Goal: Task Accomplishment & Management: Complete application form

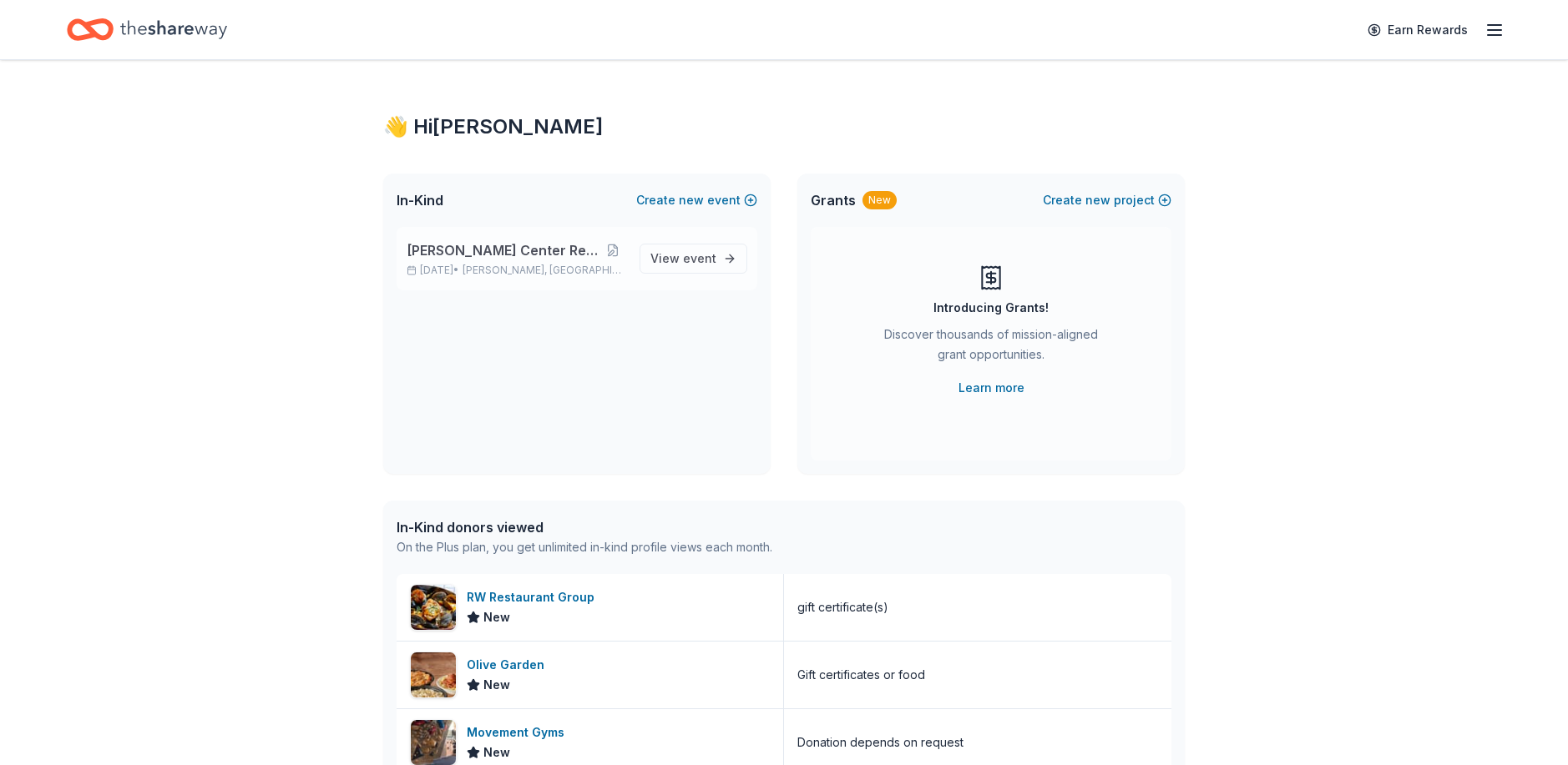
click at [560, 246] on span "[PERSON_NAME] Center Restoration" at bounding box center [503, 250] width 193 height 20
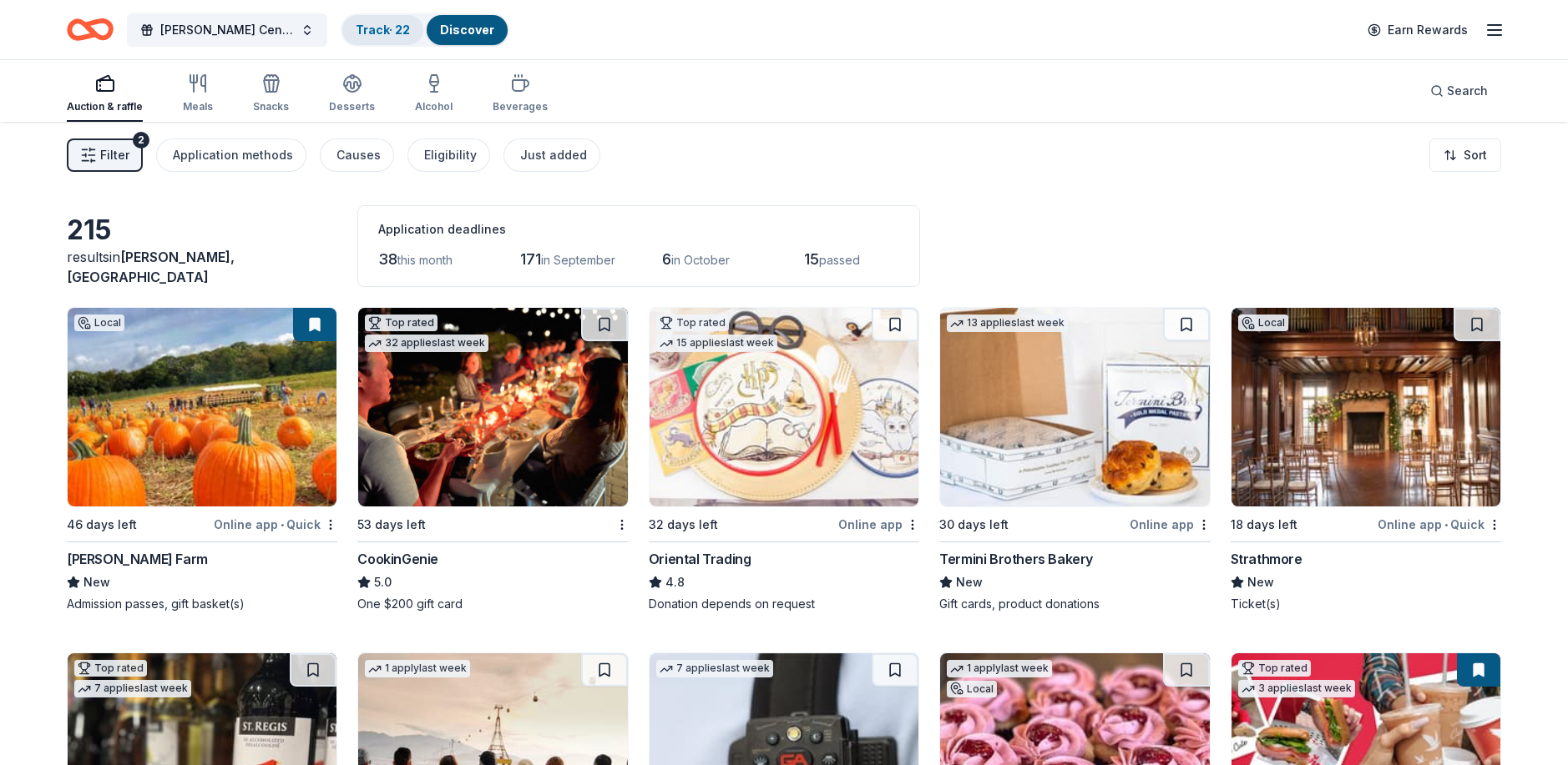
click at [367, 27] on link "Track · 22" at bounding box center [383, 29] width 54 height 14
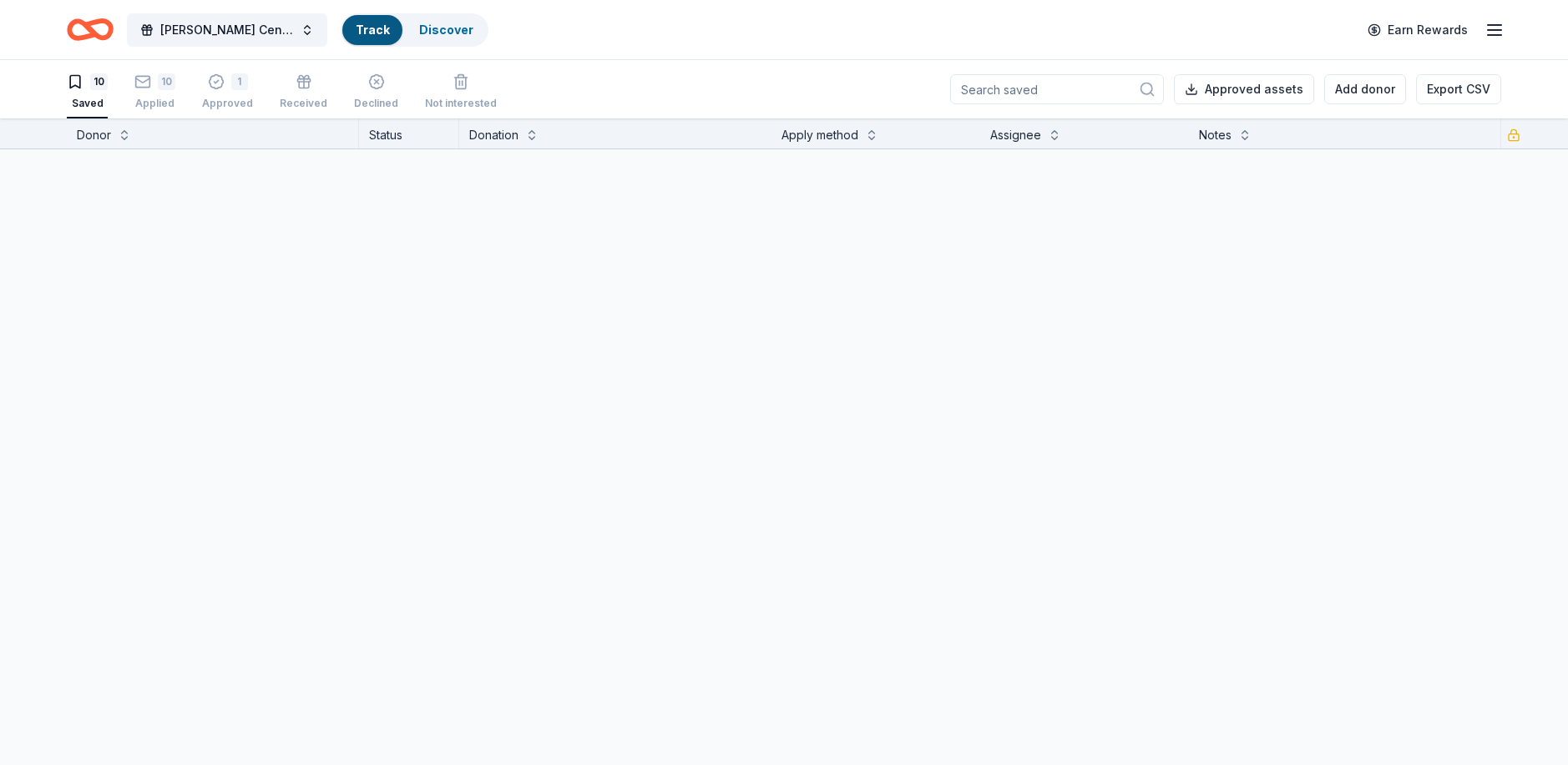
scroll to position [1, 0]
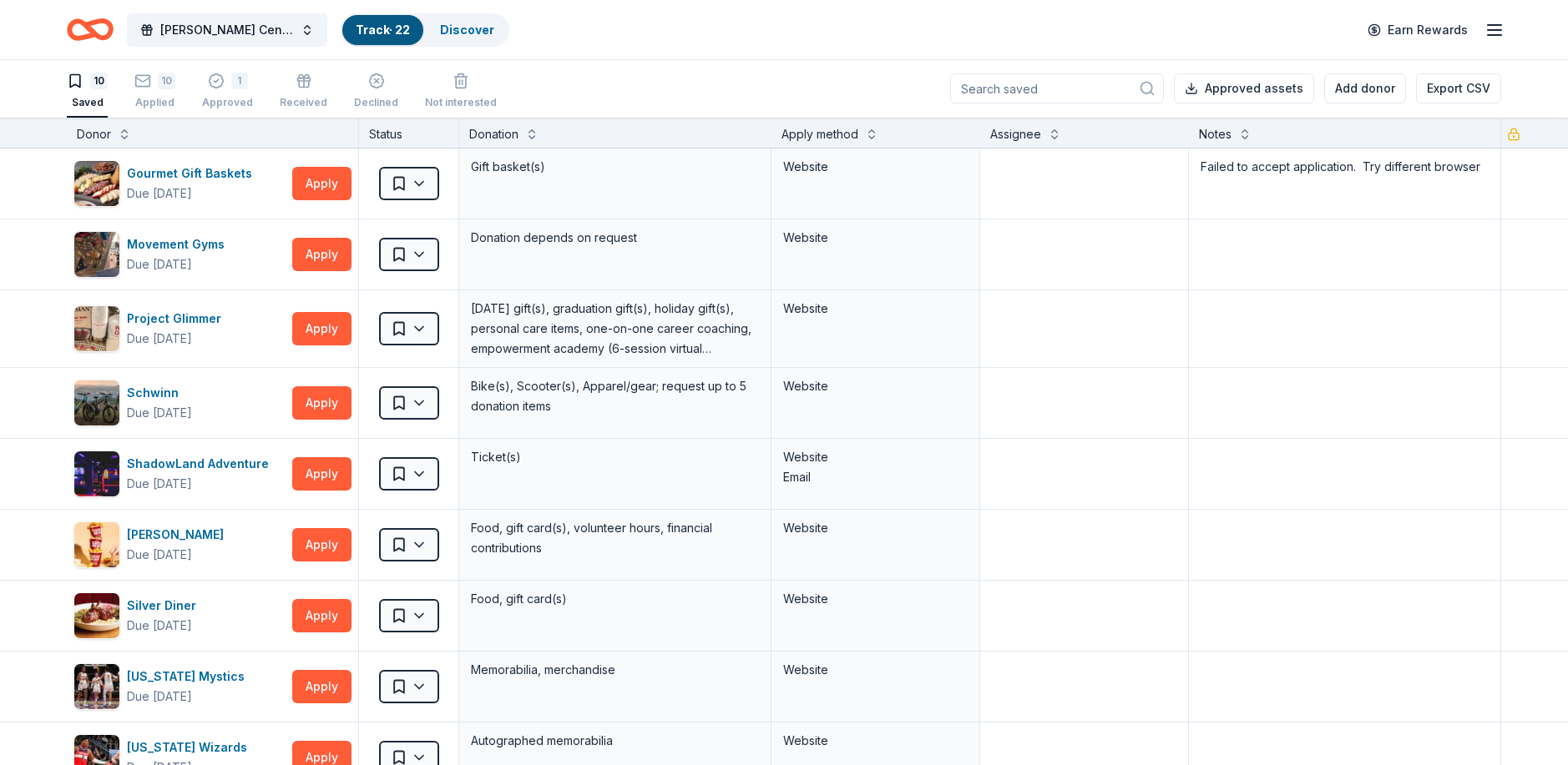
click at [95, 81] on div "10" at bounding box center [98, 80] width 17 height 16
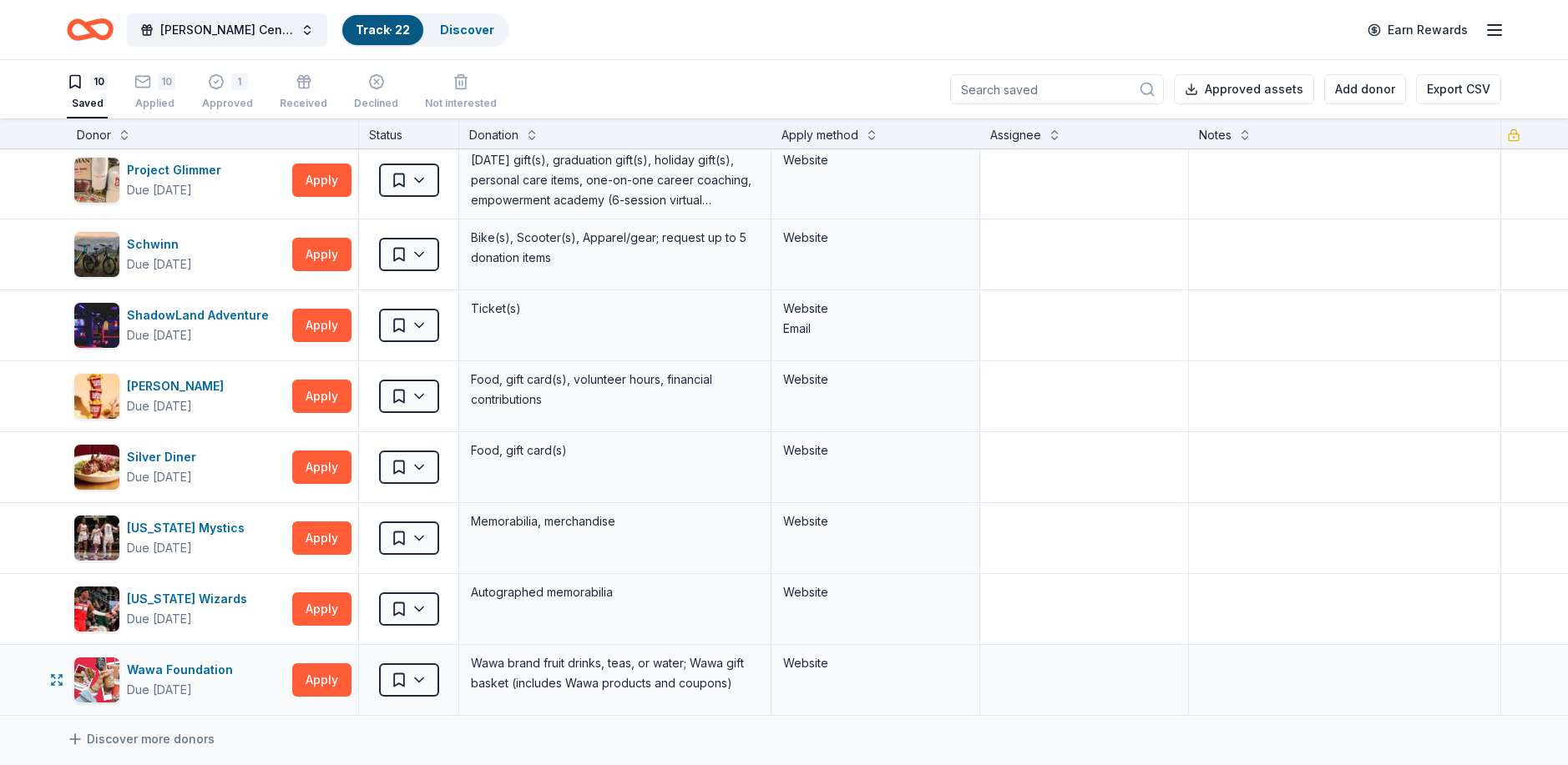
scroll to position [84, 0]
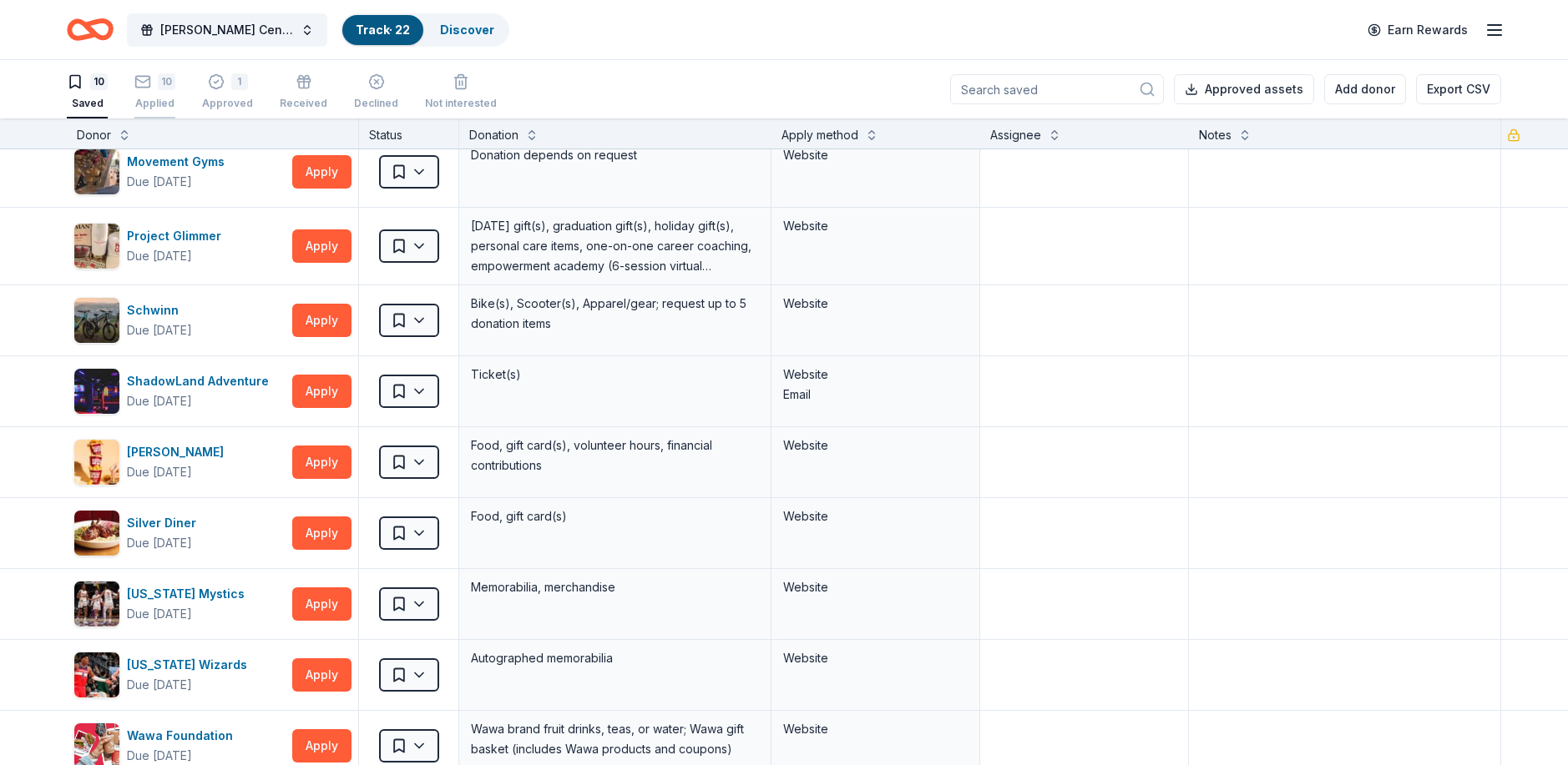
click at [168, 85] on div "10" at bounding box center [167, 81] width 17 height 16
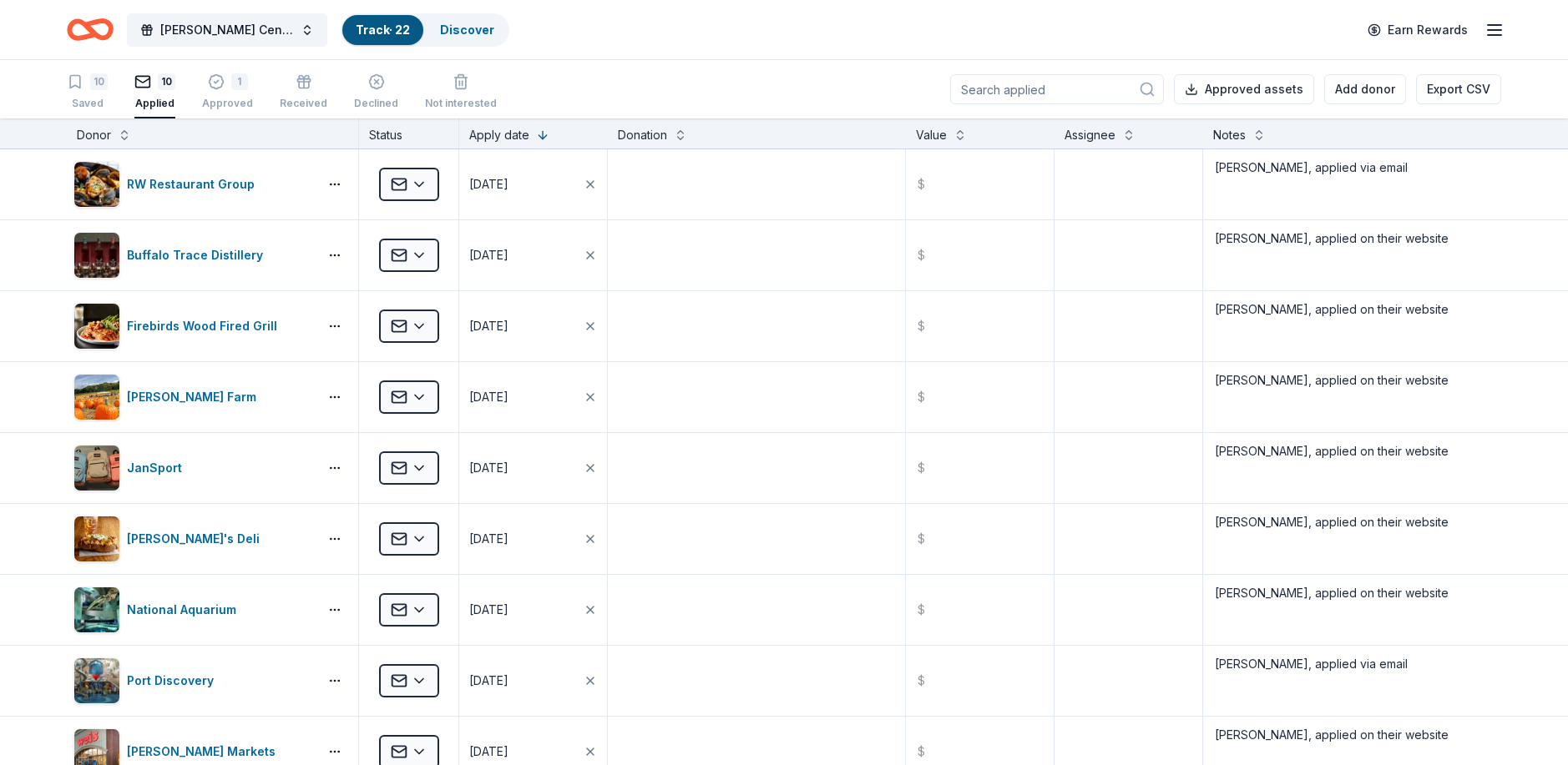
click at [151, 79] on icon "button" at bounding box center [142, 81] width 16 height 16
click at [96, 78] on div "10" at bounding box center [98, 81] width 17 height 16
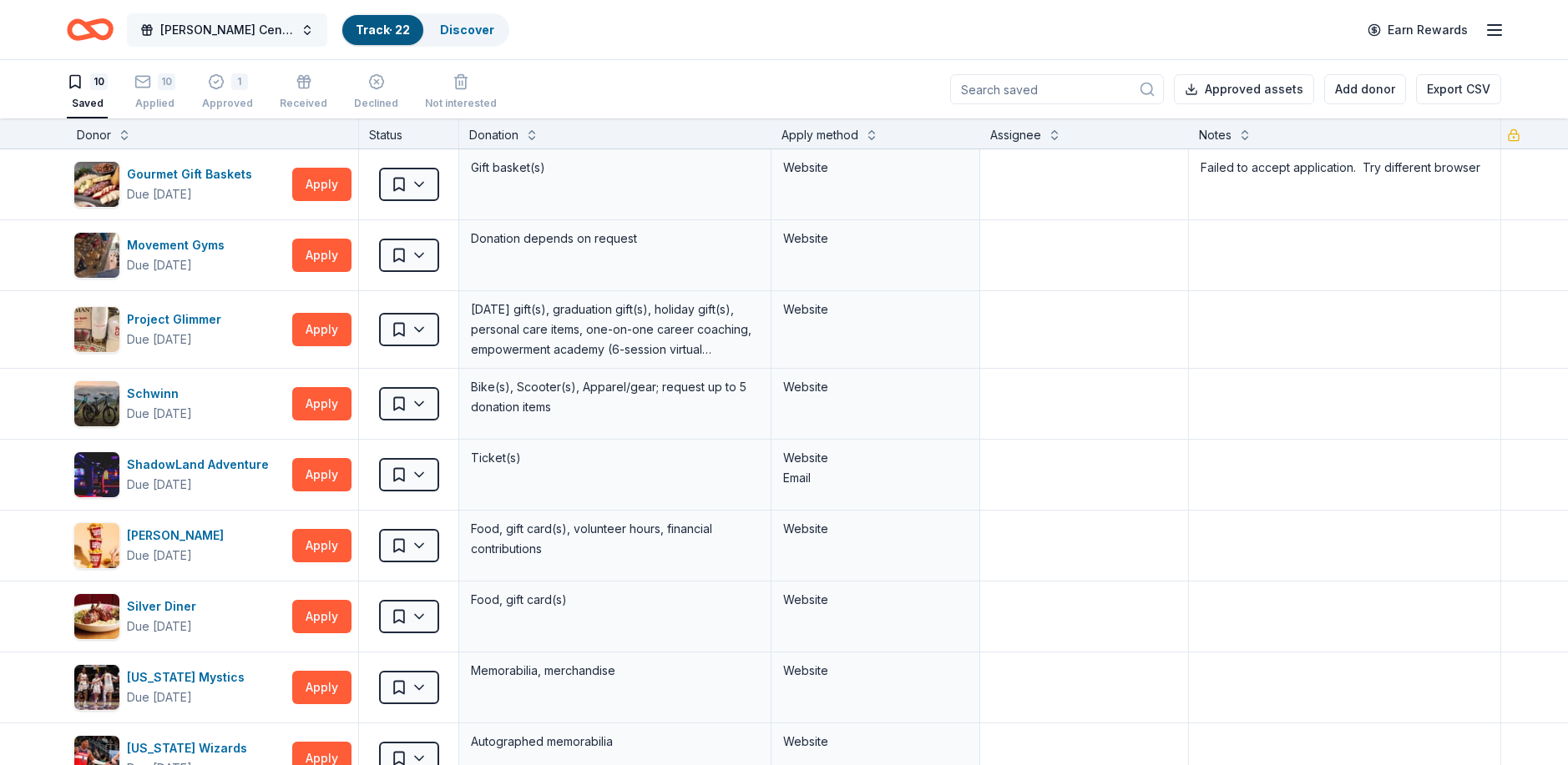
click at [304, 25] on button "[PERSON_NAME] Center Restoration" at bounding box center [227, 30] width 201 height 34
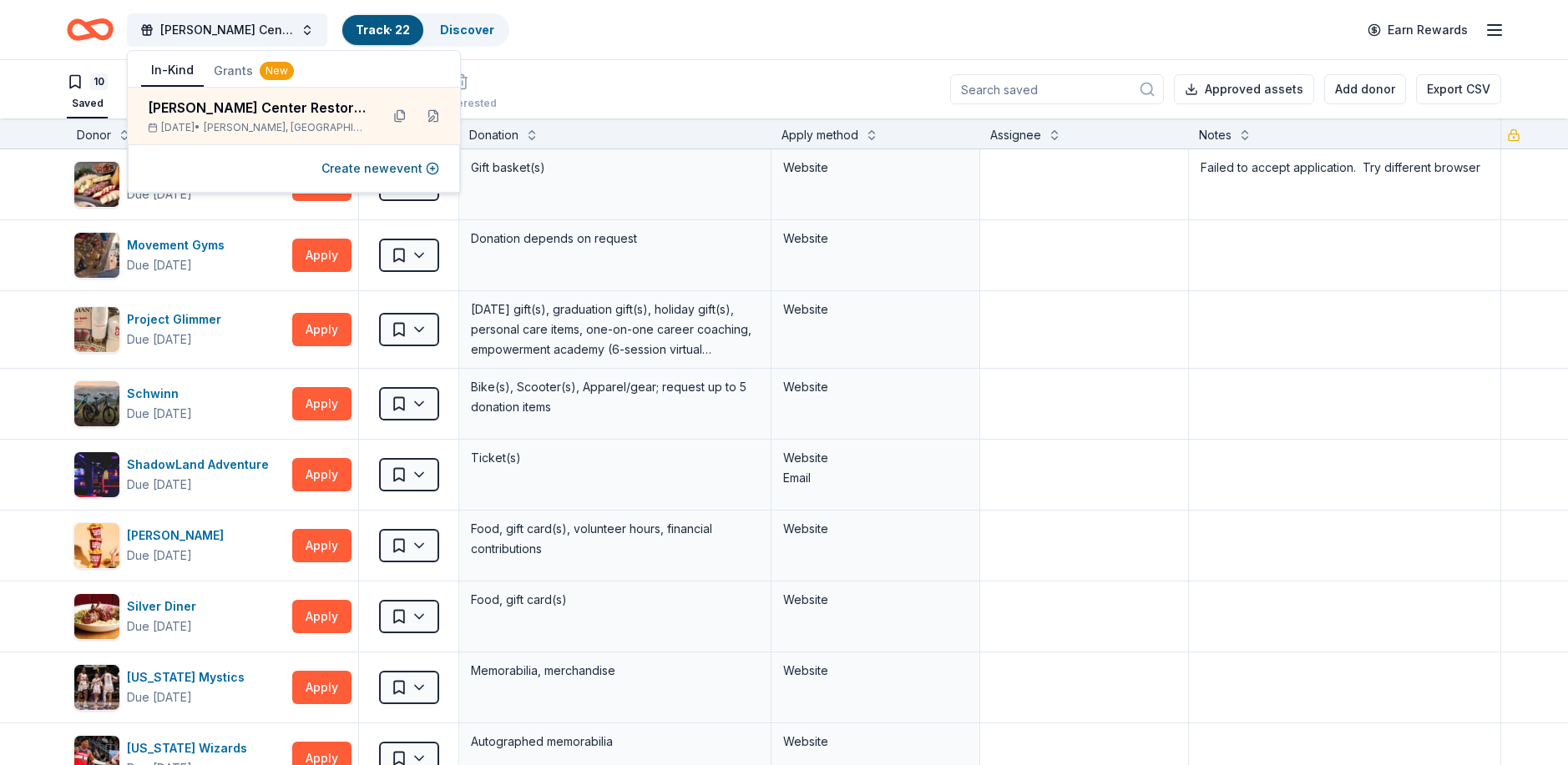
click at [774, 90] on div "10 Saved 10 Applied 1 Approved Received Declined Not interested Approved assets…" at bounding box center [784, 89] width 1434 height 59
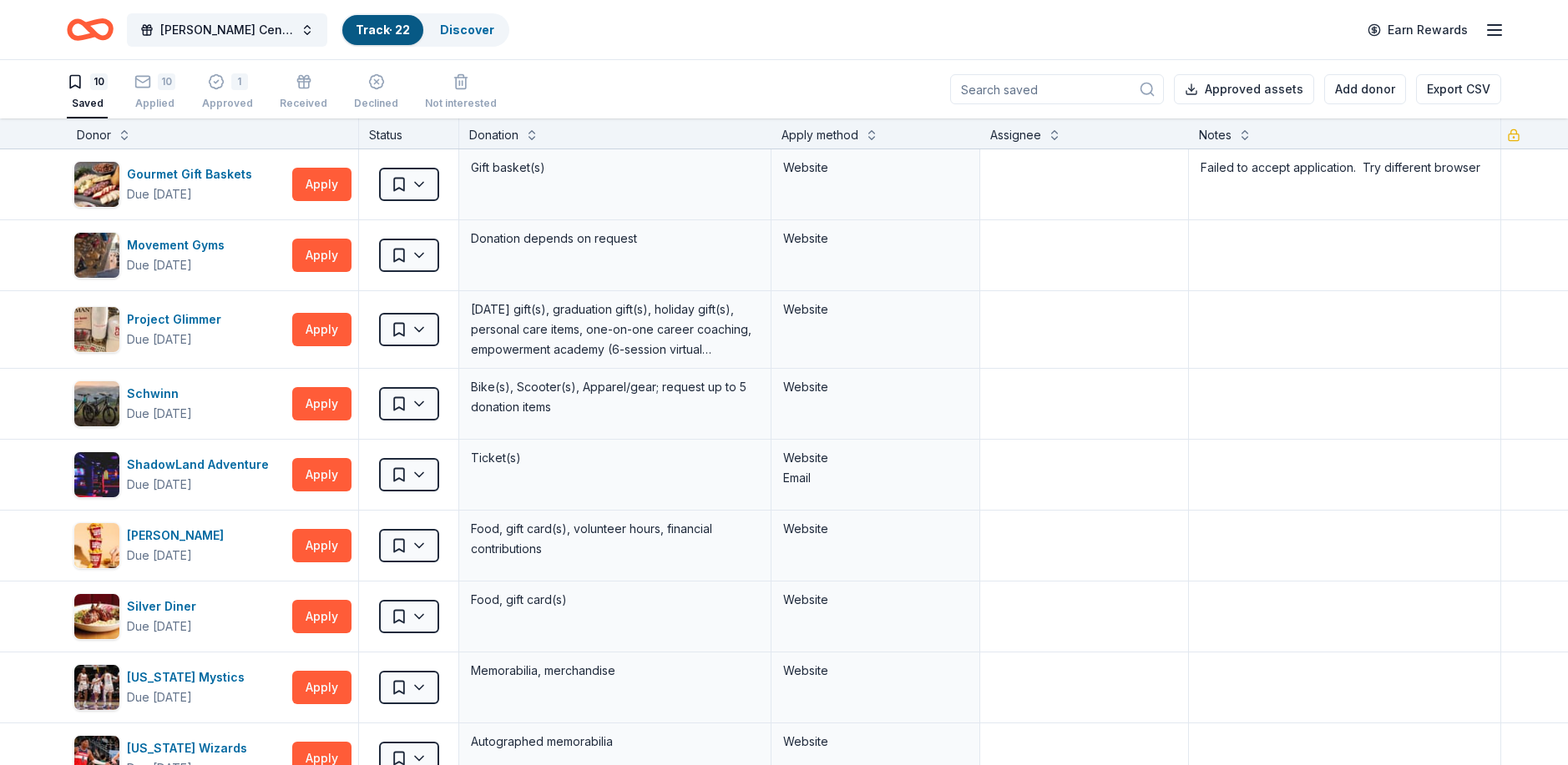
click at [88, 23] on icon "Home" at bounding box center [97, 29] width 26 height 16
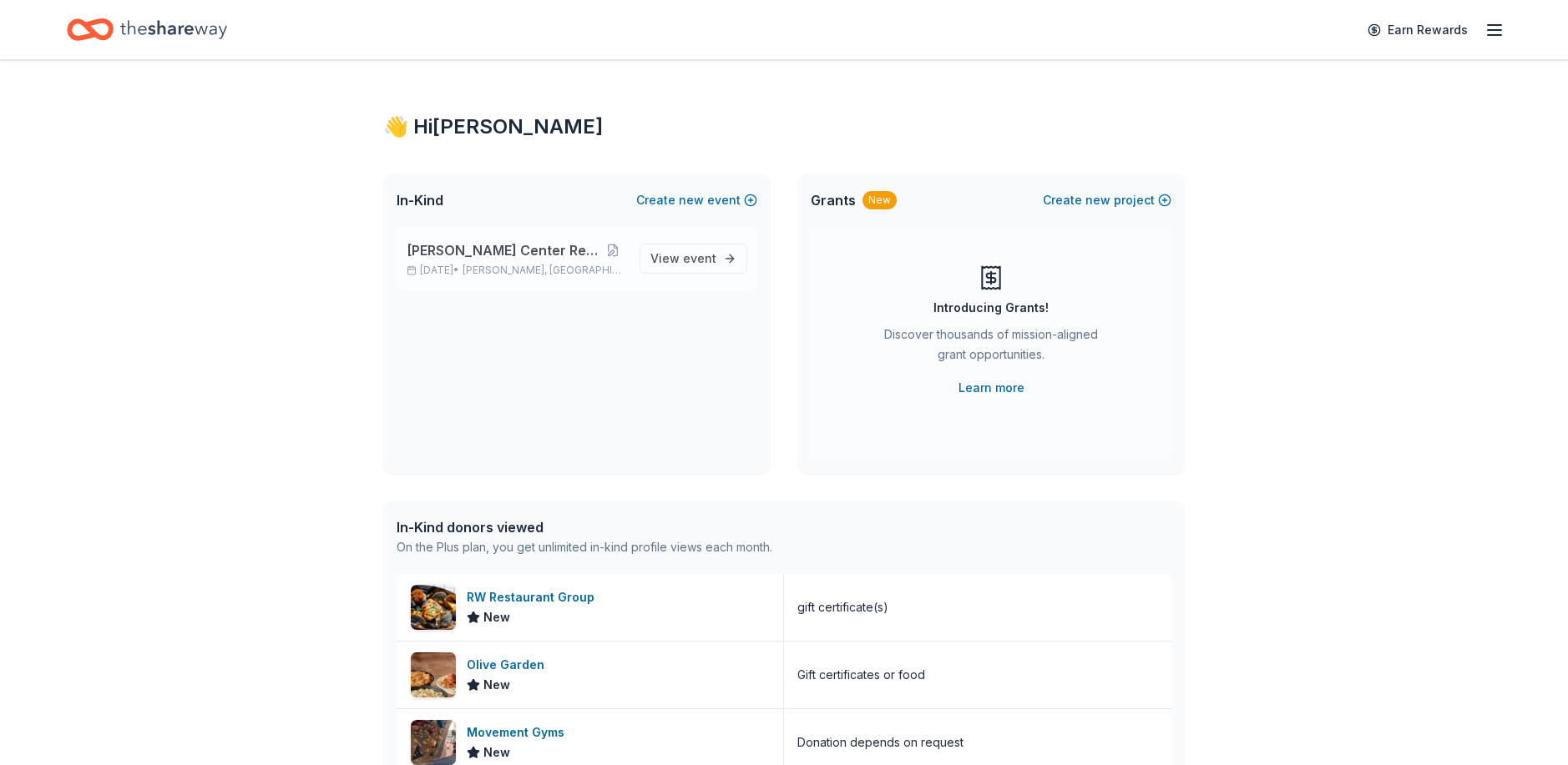
click at [513, 257] on span "[PERSON_NAME] Center Restoration" at bounding box center [503, 250] width 193 height 20
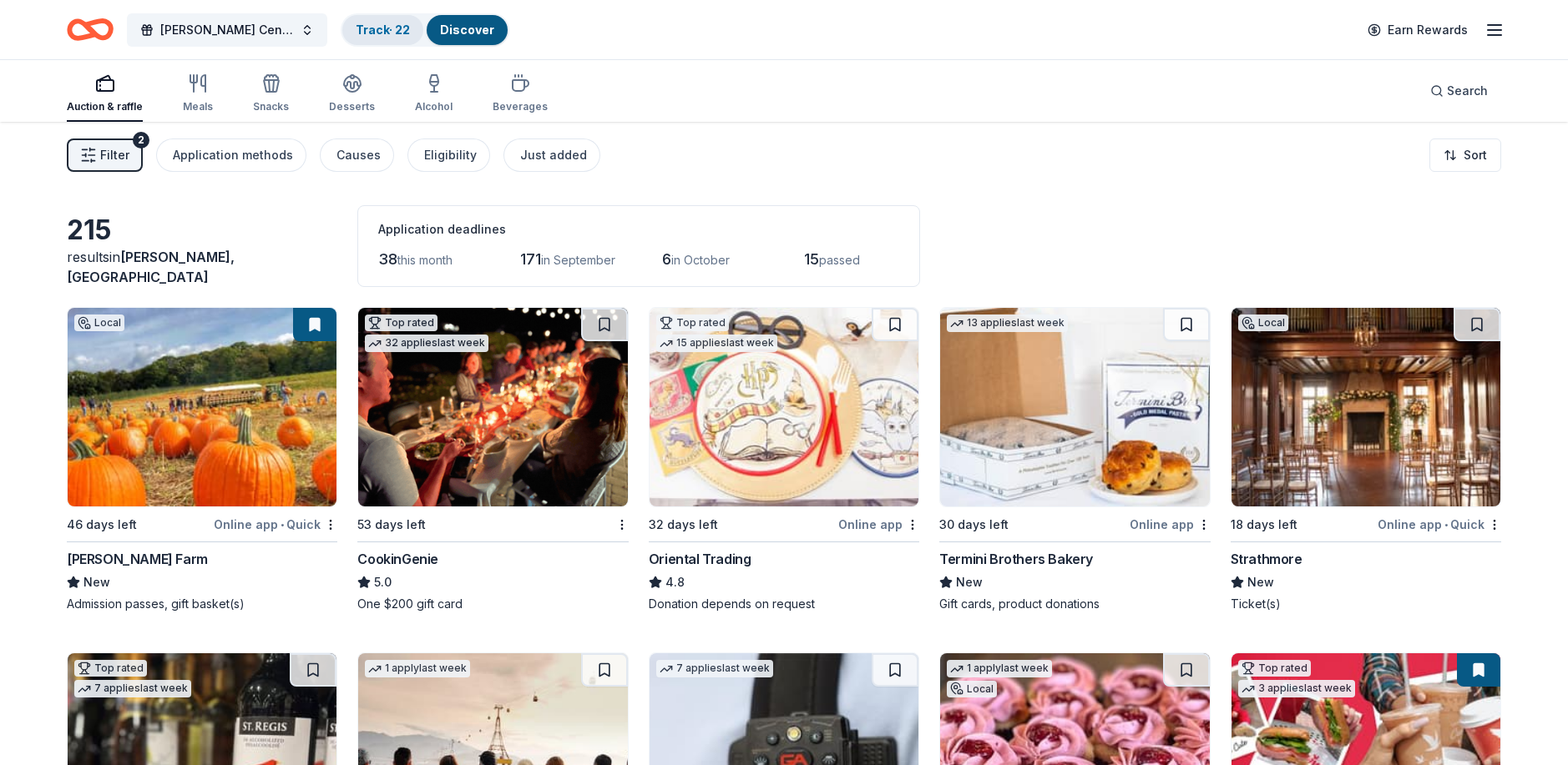
click at [387, 25] on link "Track · 22" at bounding box center [383, 29] width 54 height 14
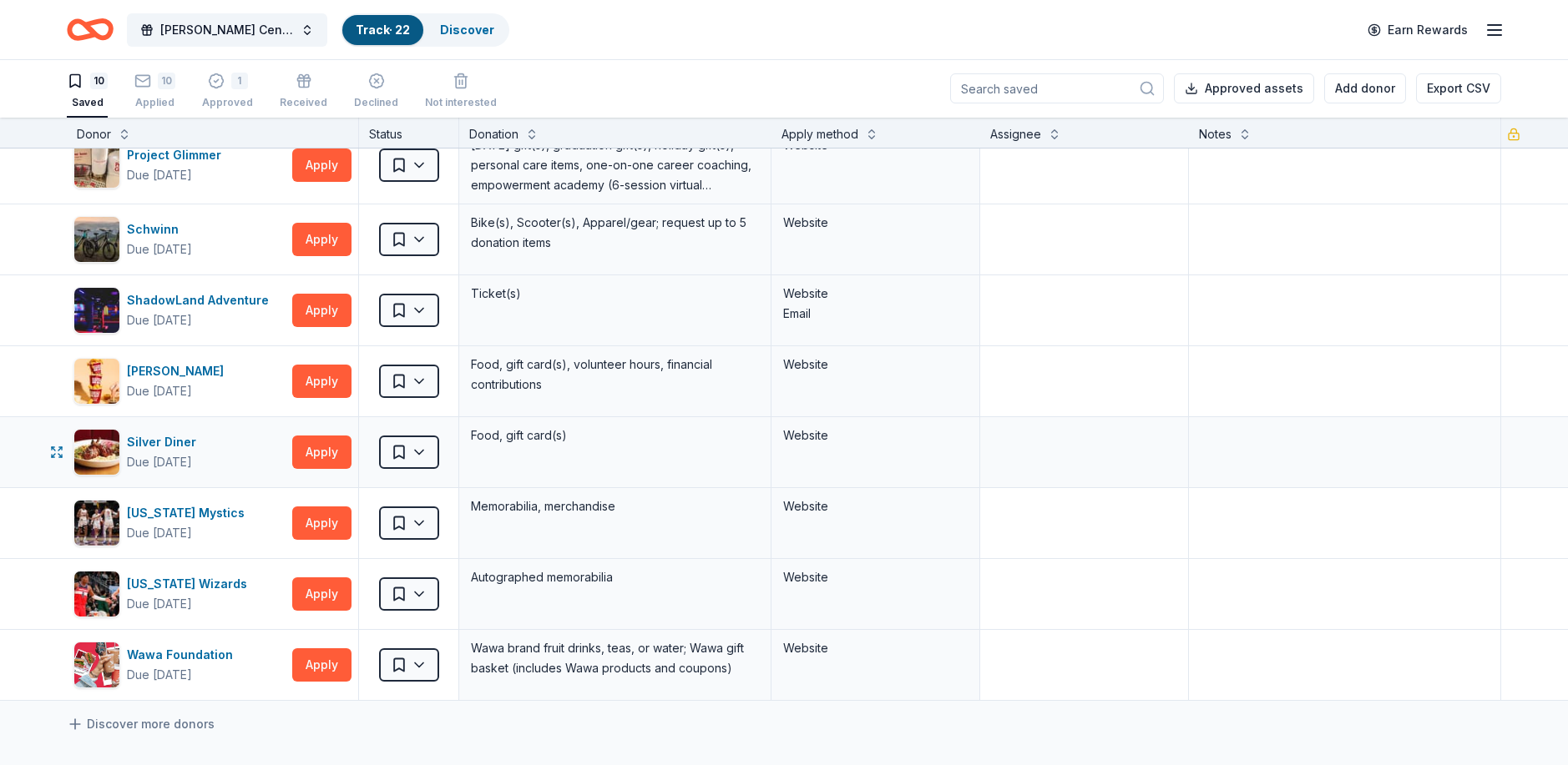
scroll to position [167, 0]
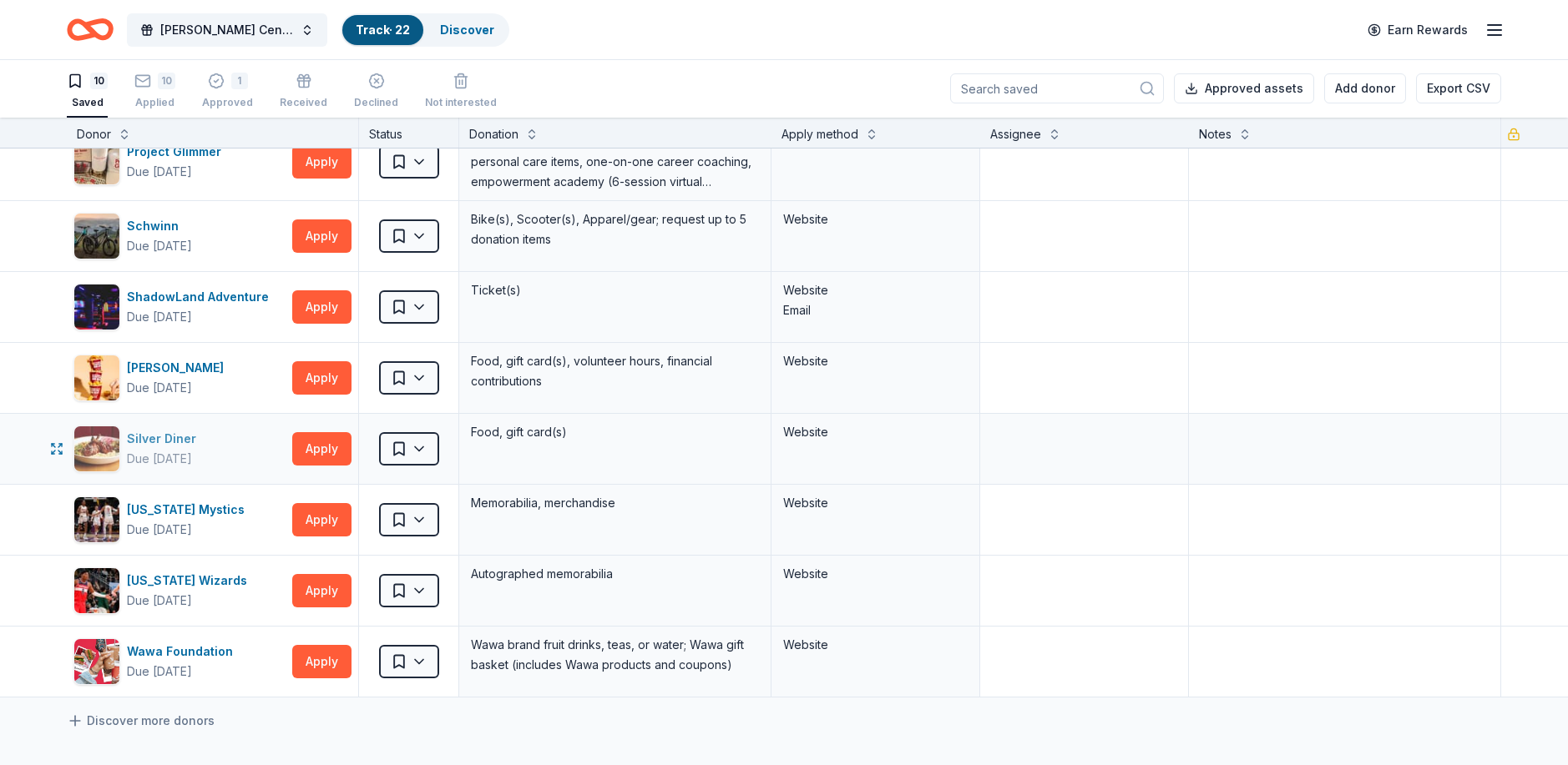
click at [100, 440] on img "button" at bounding box center [96, 449] width 45 height 45
click at [323, 445] on button "Apply" at bounding box center [321, 450] width 59 height 34
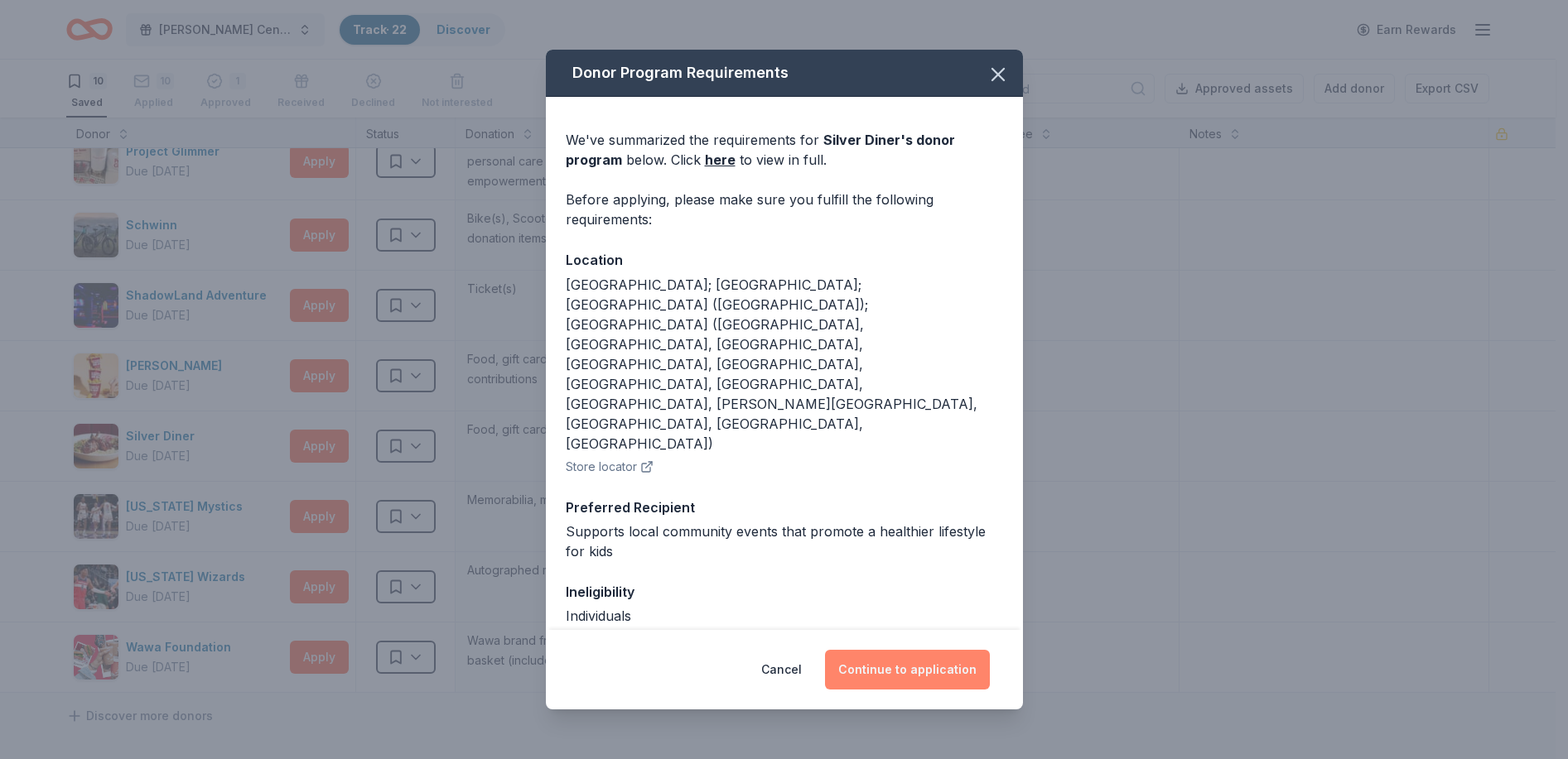
click at [879, 664] on button "Continue to application" at bounding box center [907, 670] width 165 height 40
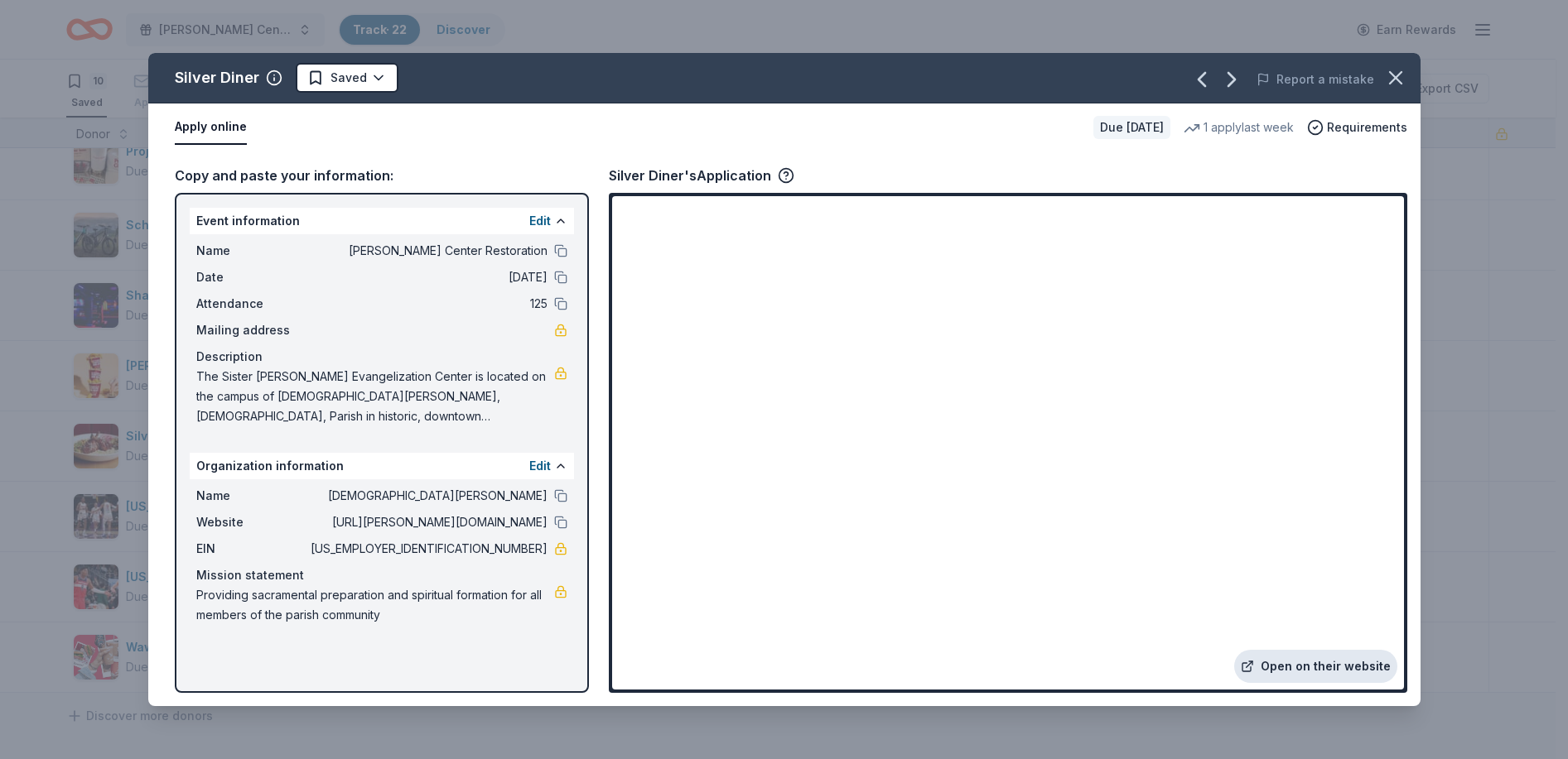
click at [1280, 666] on link "Open on their website" at bounding box center [1315, 666] width 163 height 33
click at [1382, 72] on button "button" at bounding box center [1396, 78] width 36 height 36
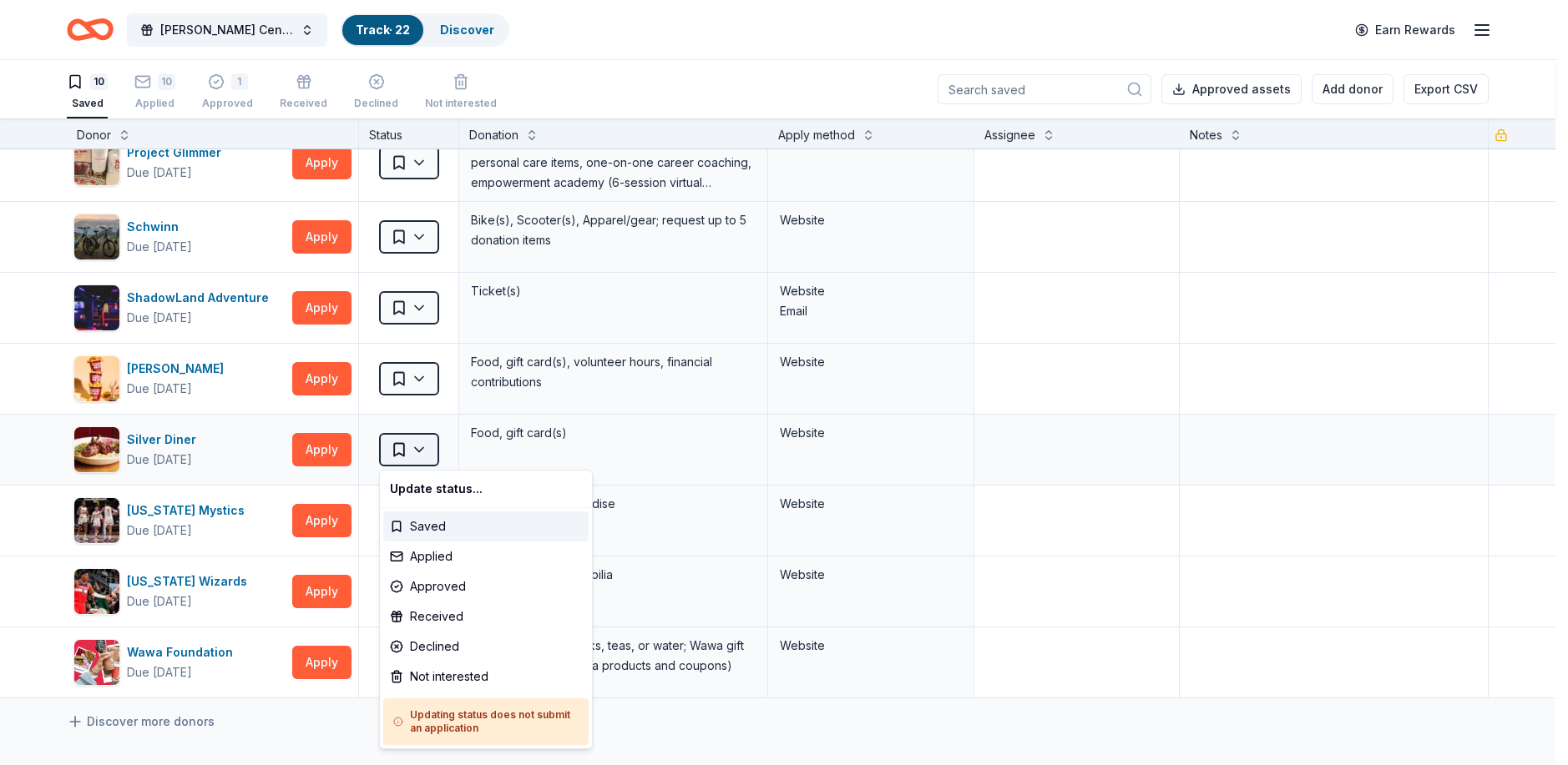
click at [401, 445] on html "[PERSON_NAME] Center Restoration Track · 22 Discover Earn Rewards 10 Saved 10 A…" at bounding box center [784, 382] width 1568 height 765
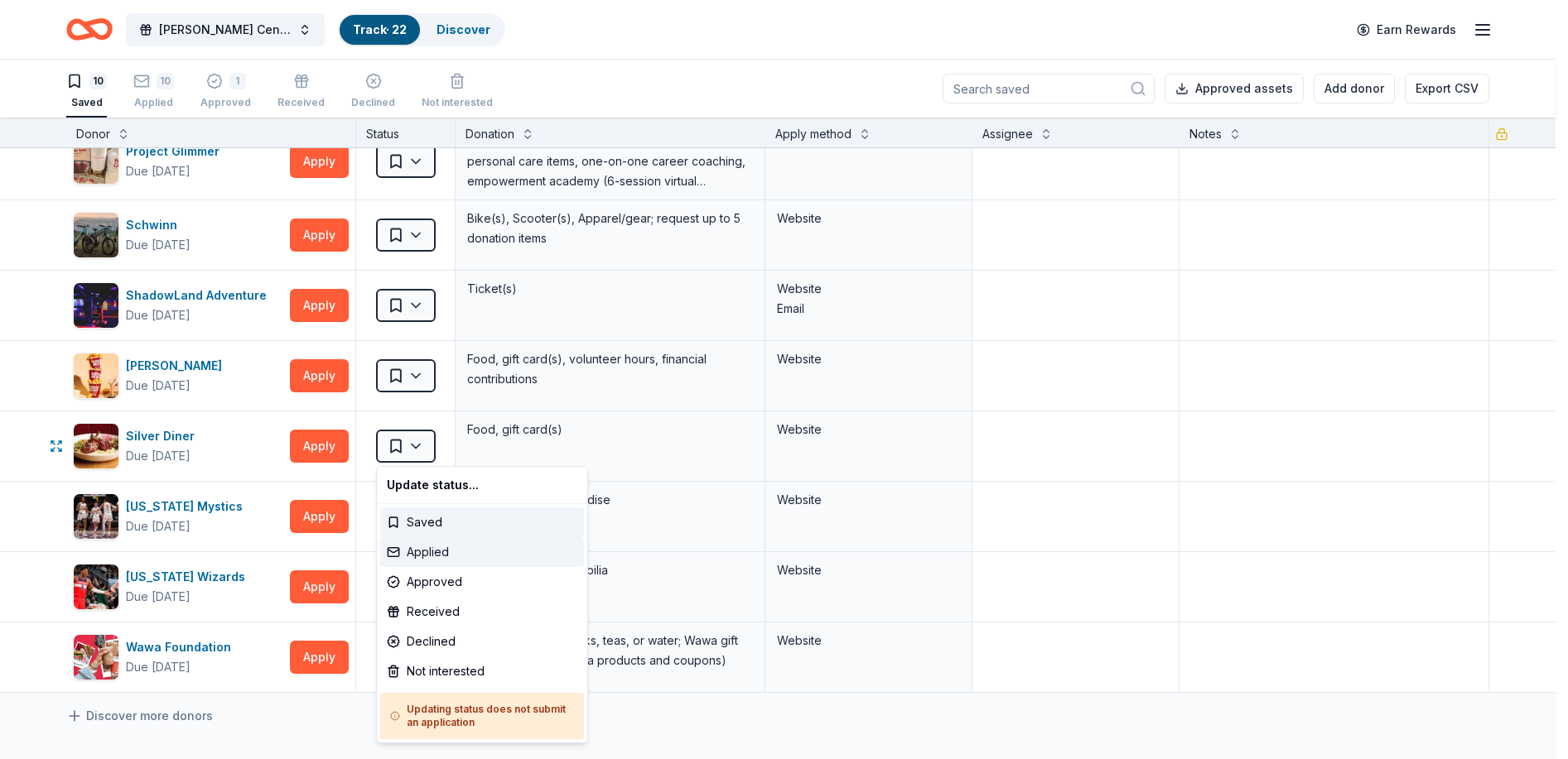
click at [424, 545] on div "Applied" at bounding box center [482, 551] width 204 height 30
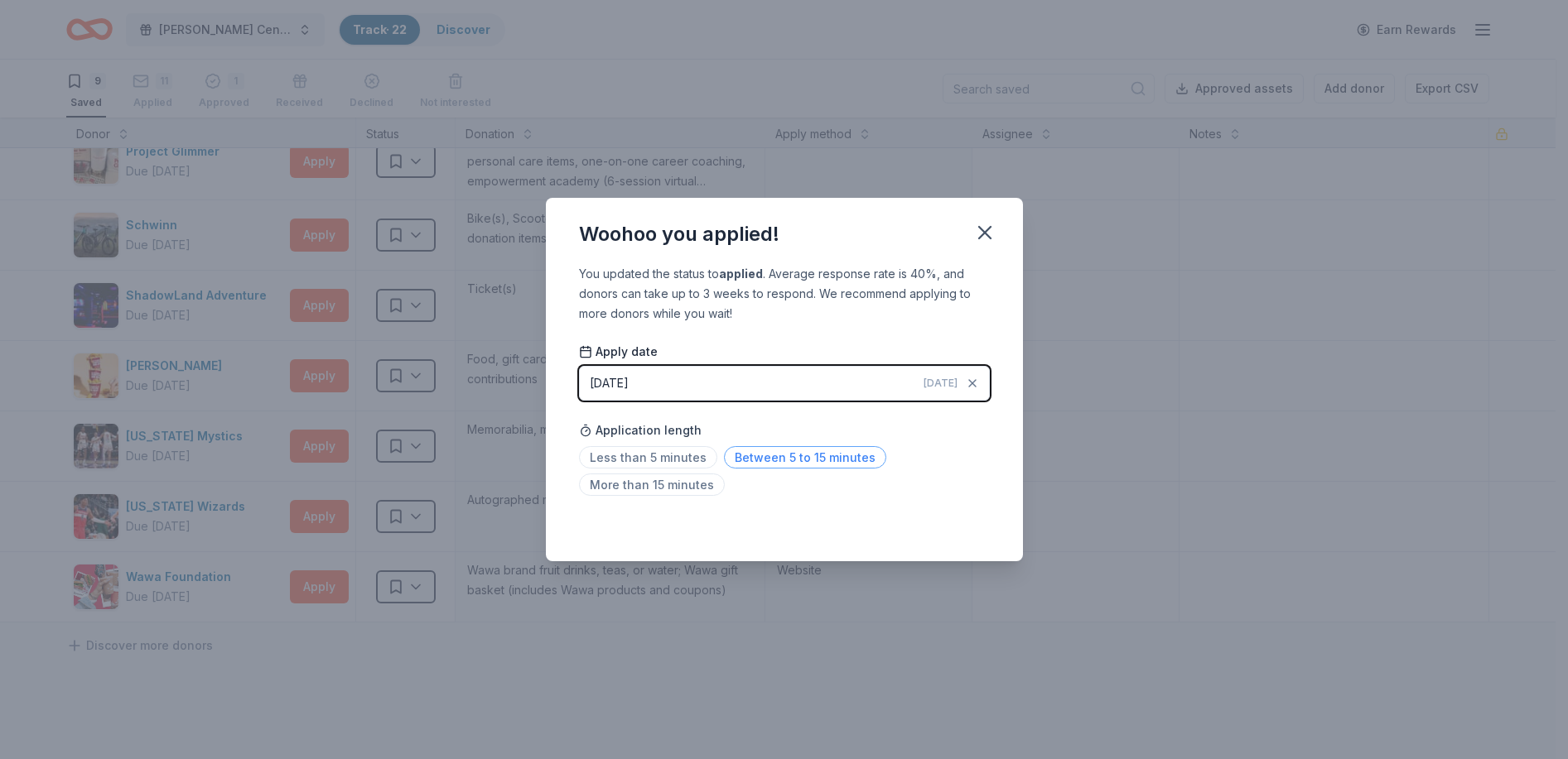
click at [738, 453] on span "Between 5 to 15 minutes" at bounding box center [805, 457] width 163 height 22
click at [985, 229] on icon "button" at bounding box center [984, 233] width 23 height 23
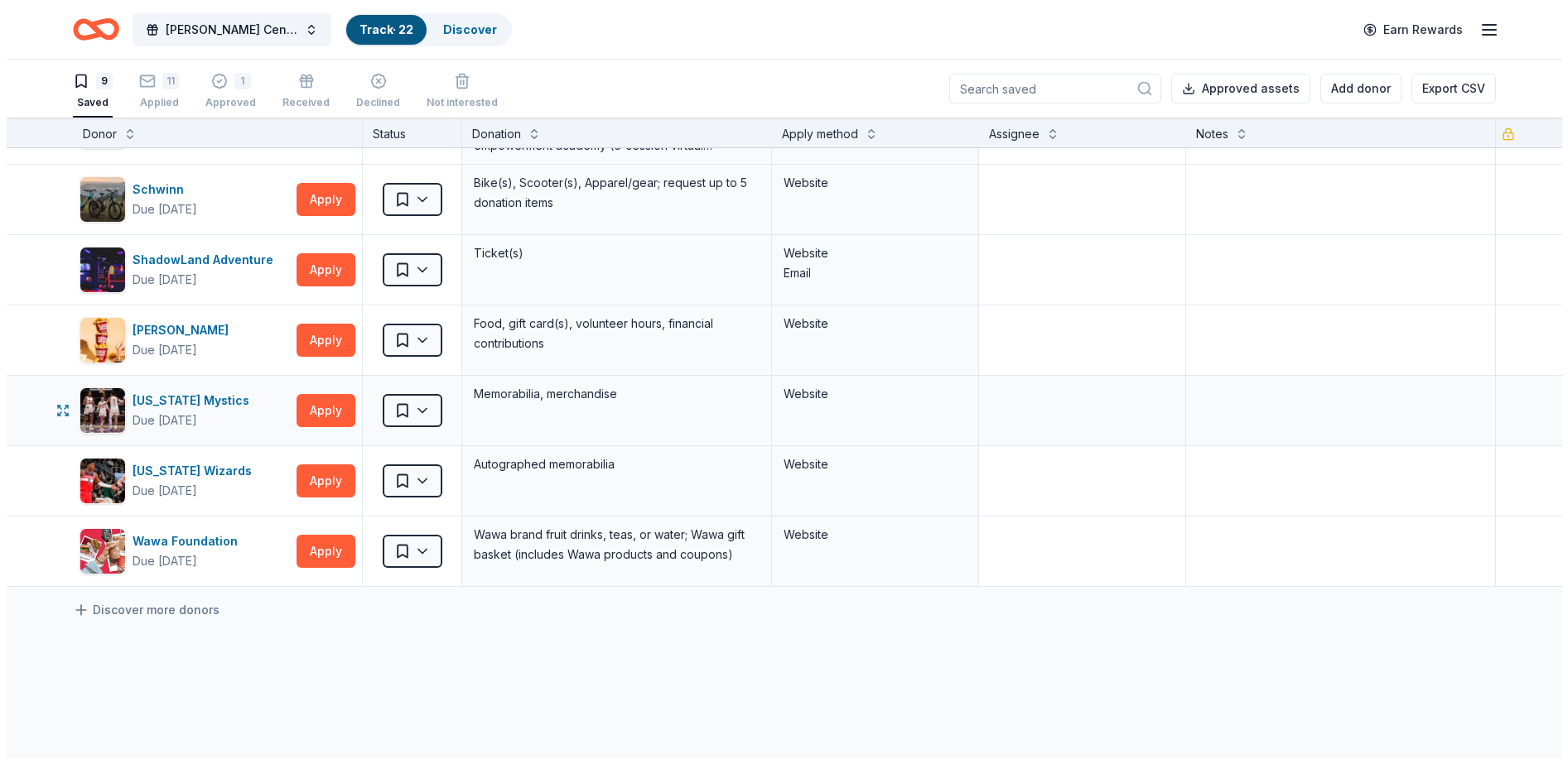
scroll to position [249, 0]
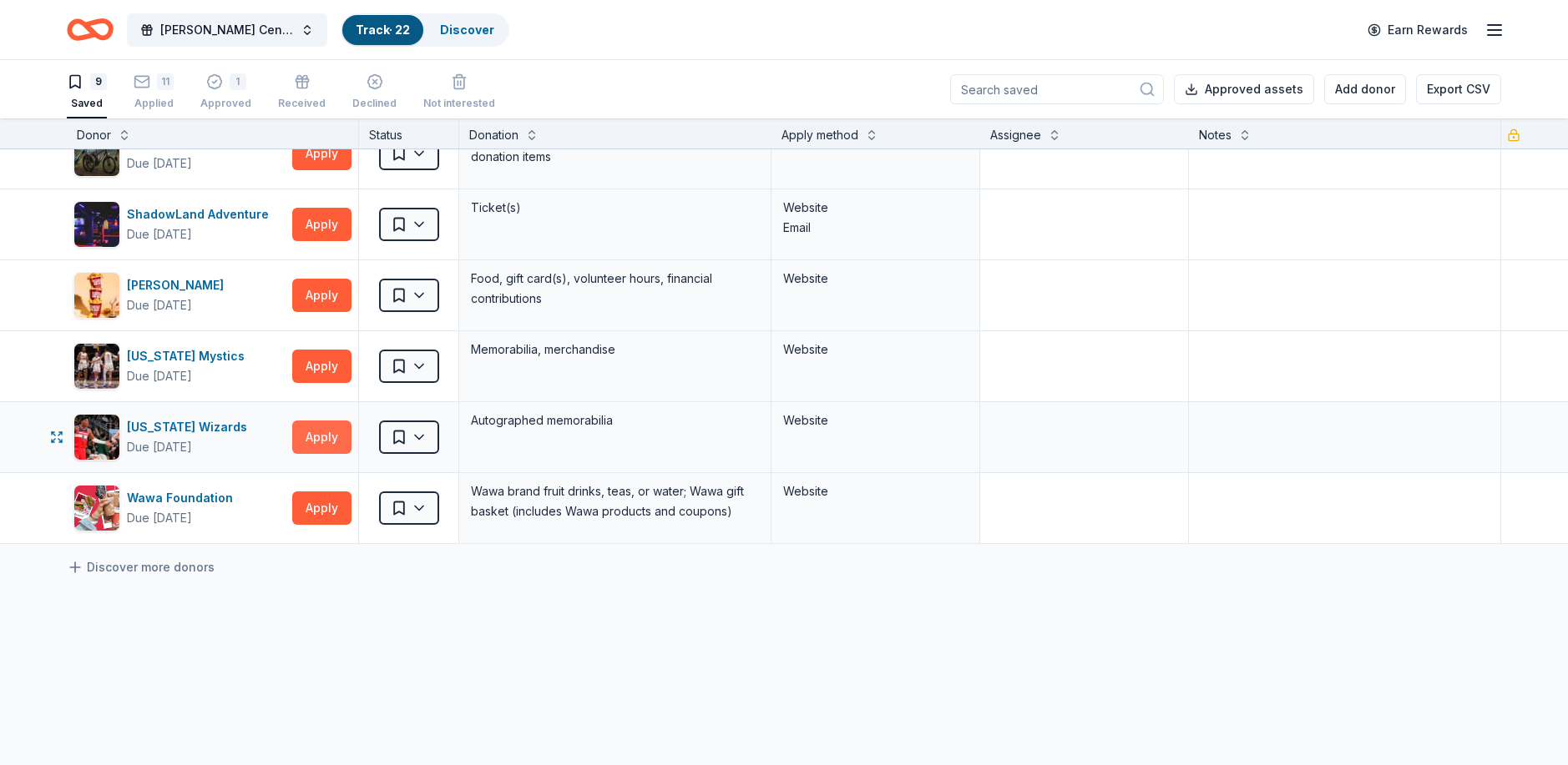
click at [304, 427] on button "Apply" at bounding box center [321, 437] width 59 height 34
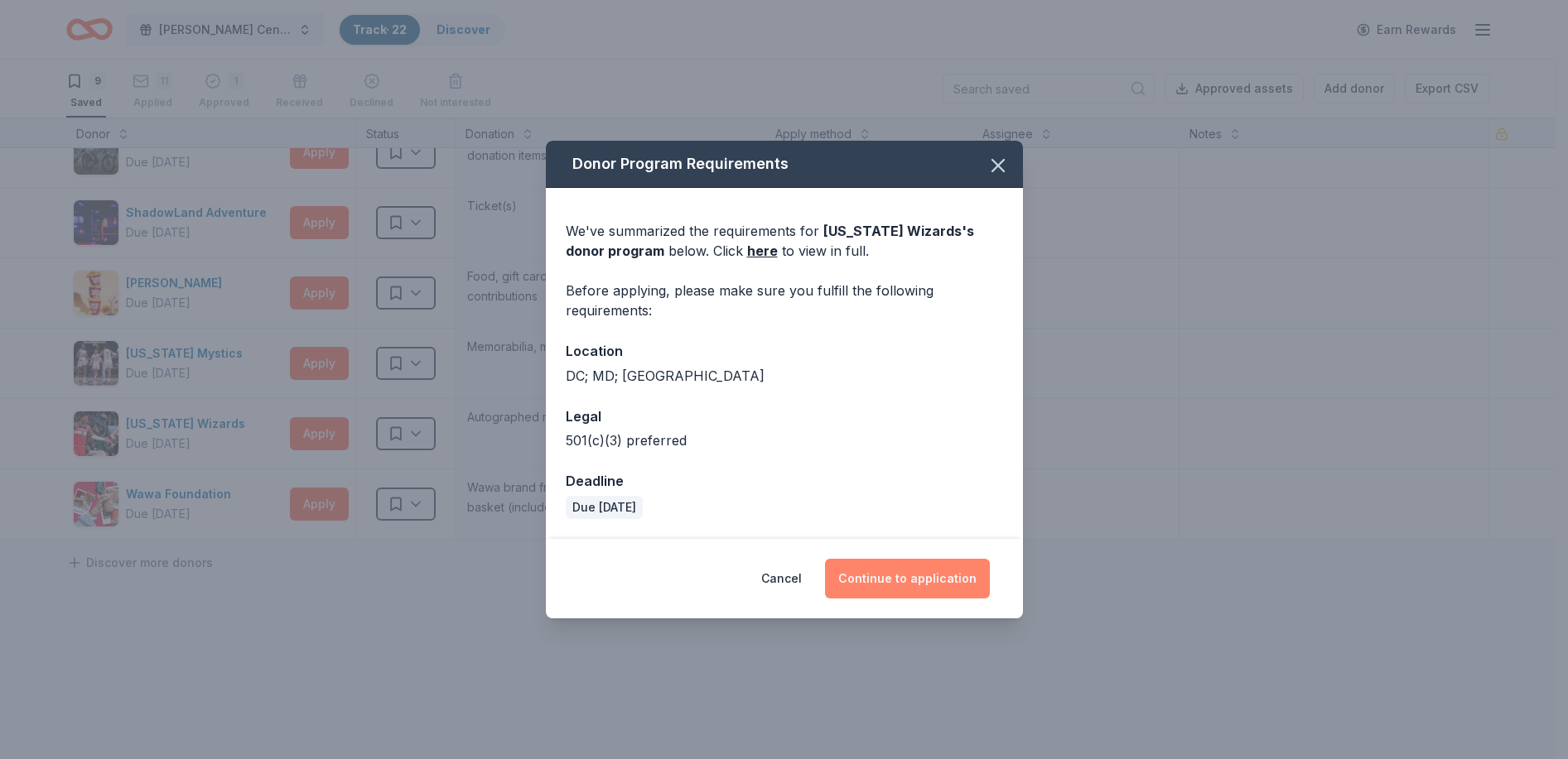
click at [907, 568] on button "Continue to application" at bounding box center [907, 579] width 165 height 40
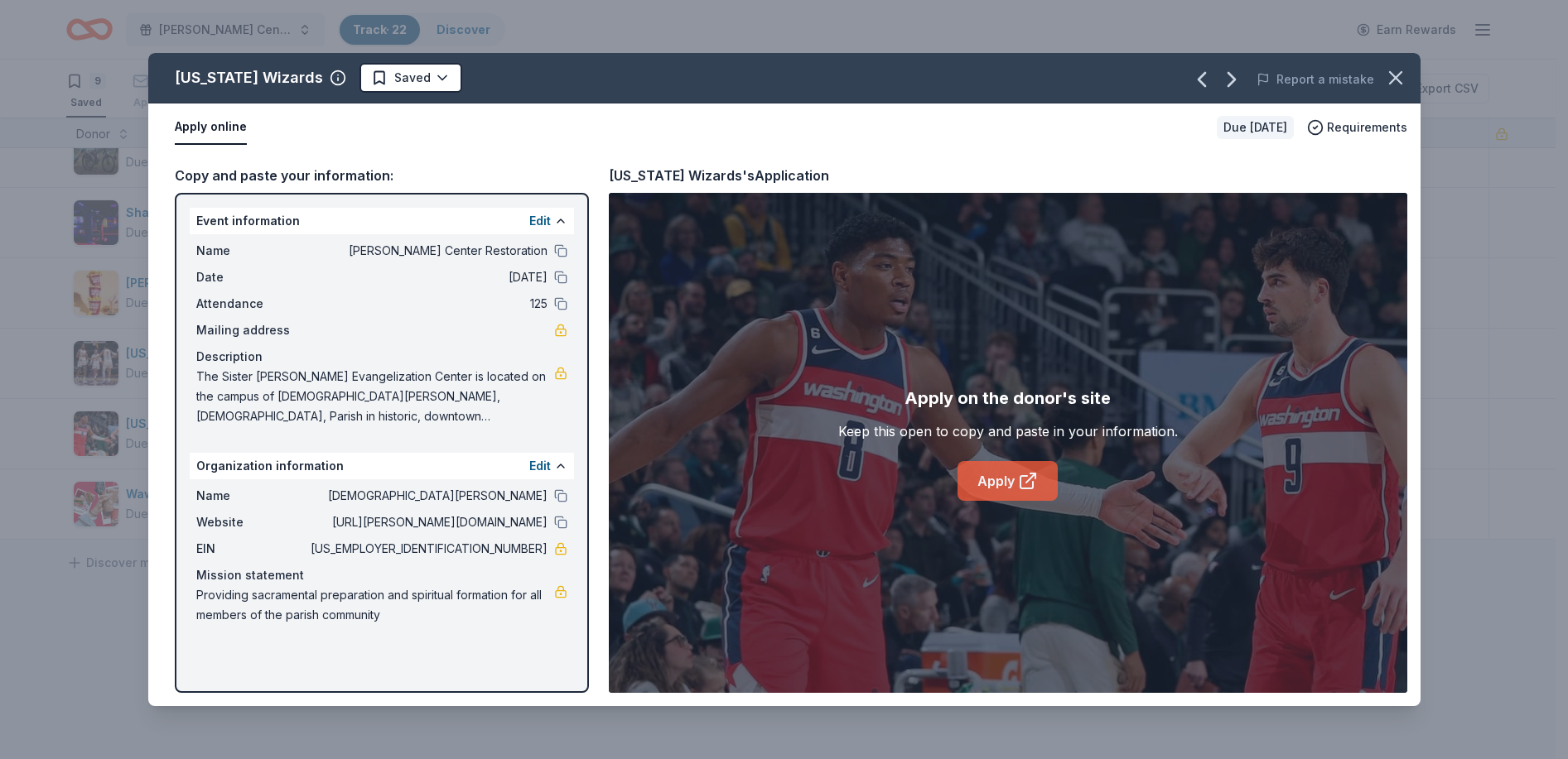
click at [1005, 472] on link "Apply" at bounding box center [1007, 481] width 101 height 40
click at [1392, 67] on icon "button" at bounding box center [1396, 78] width 23 height 23
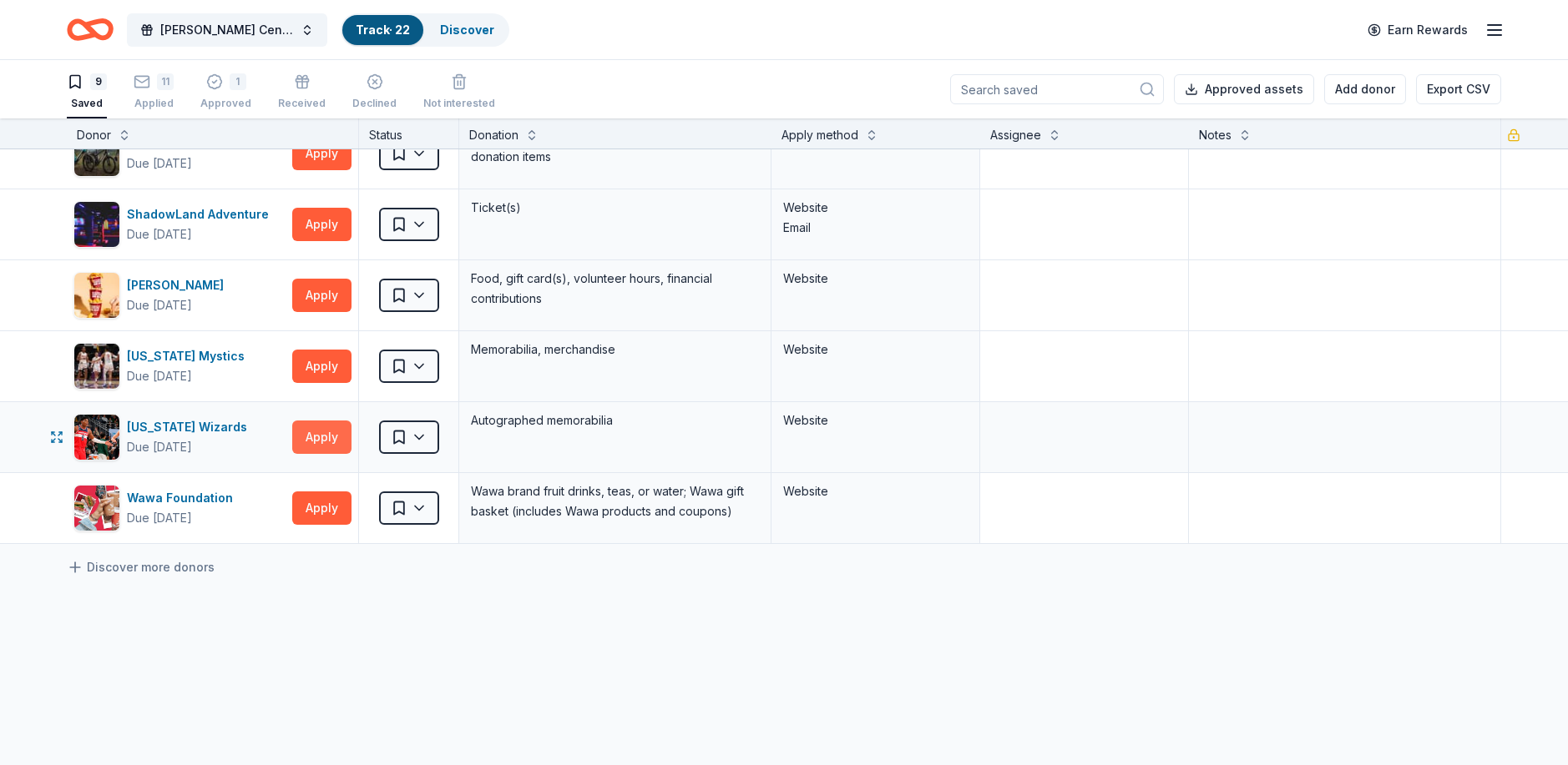
click at [330, 433] on button "Apply" at bounding box center [321, 437] width 59 height 34
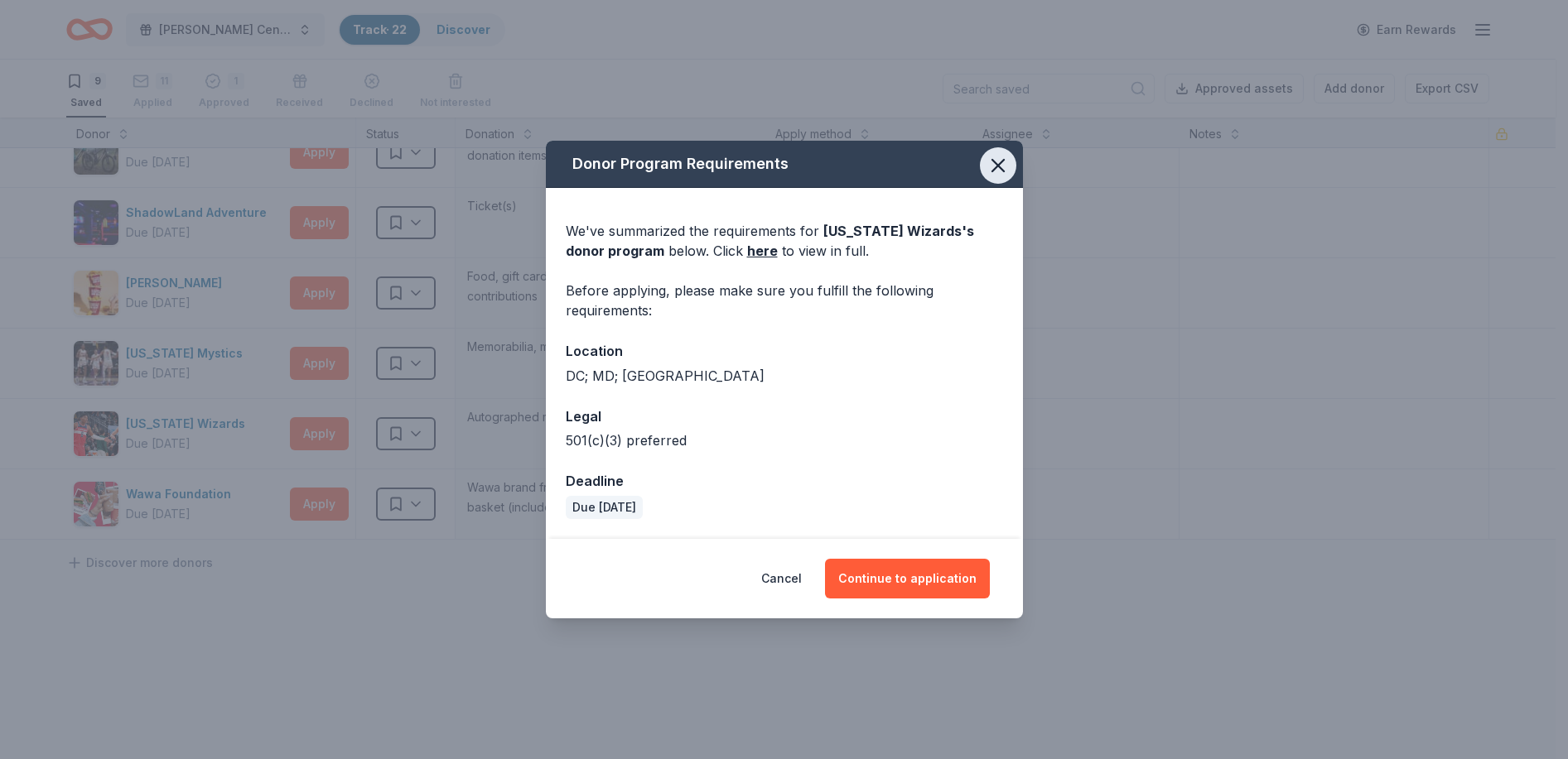
click at [998, 158] on icon "button" at bounding box center [997, 166] width 23 height 23
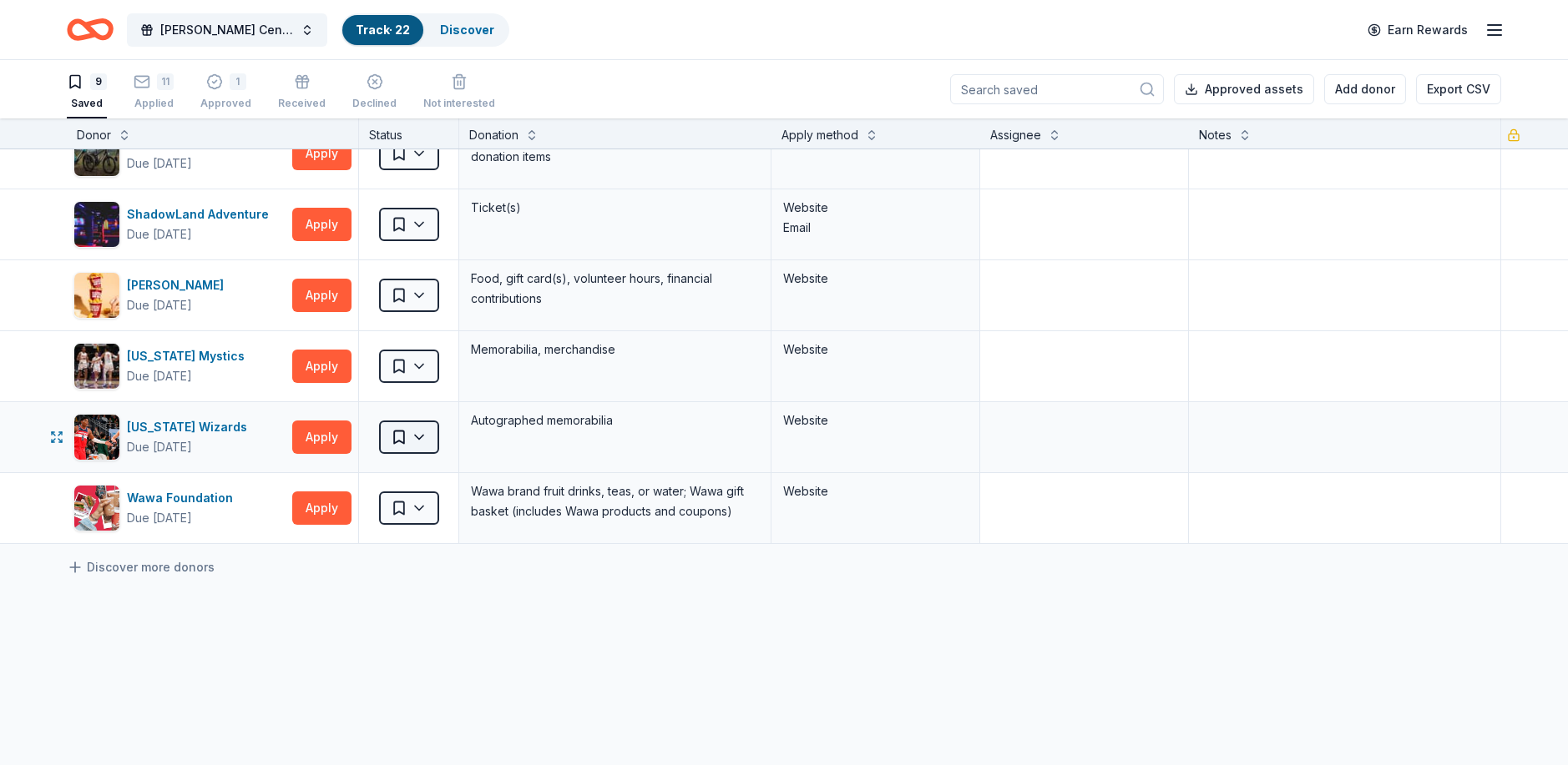
click at [423, 436] on html "[PERSON_NAME] Center Restoration Track · 22 Discover Earn Rewards 9 Saved 11 Ap…" at bounding box center [784, 382] width 1568 height 765
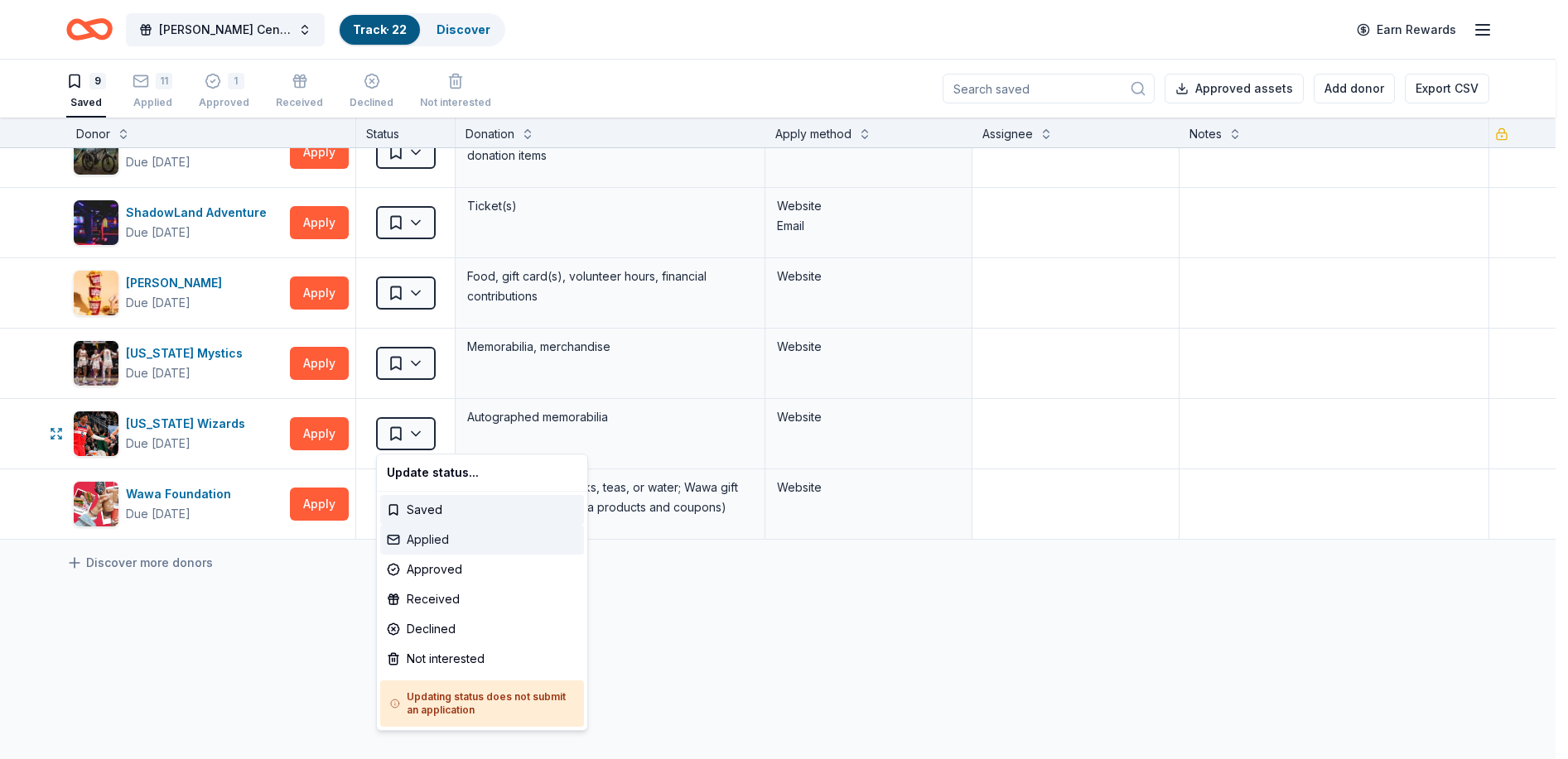
click at [427, 536] on div "Applied" at bounding box center [482, 539] width 204 height 30
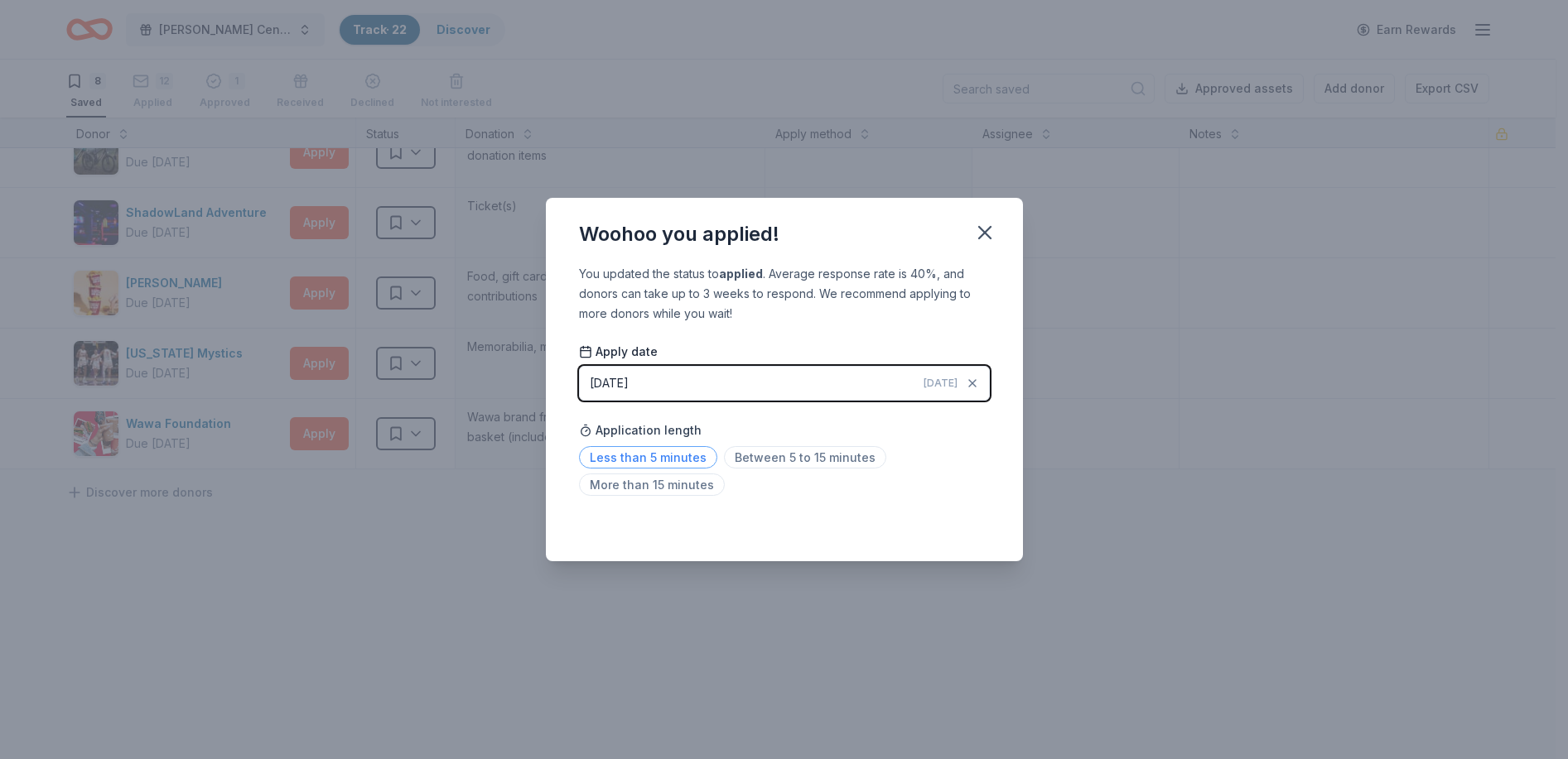
click at [643, 456] on span "Less than 5 minutes" at bounding box center [648, 457] width 138 height 22
click at [984, 234] on icon "button" at bounding box center [985, 233] width 11 height 11
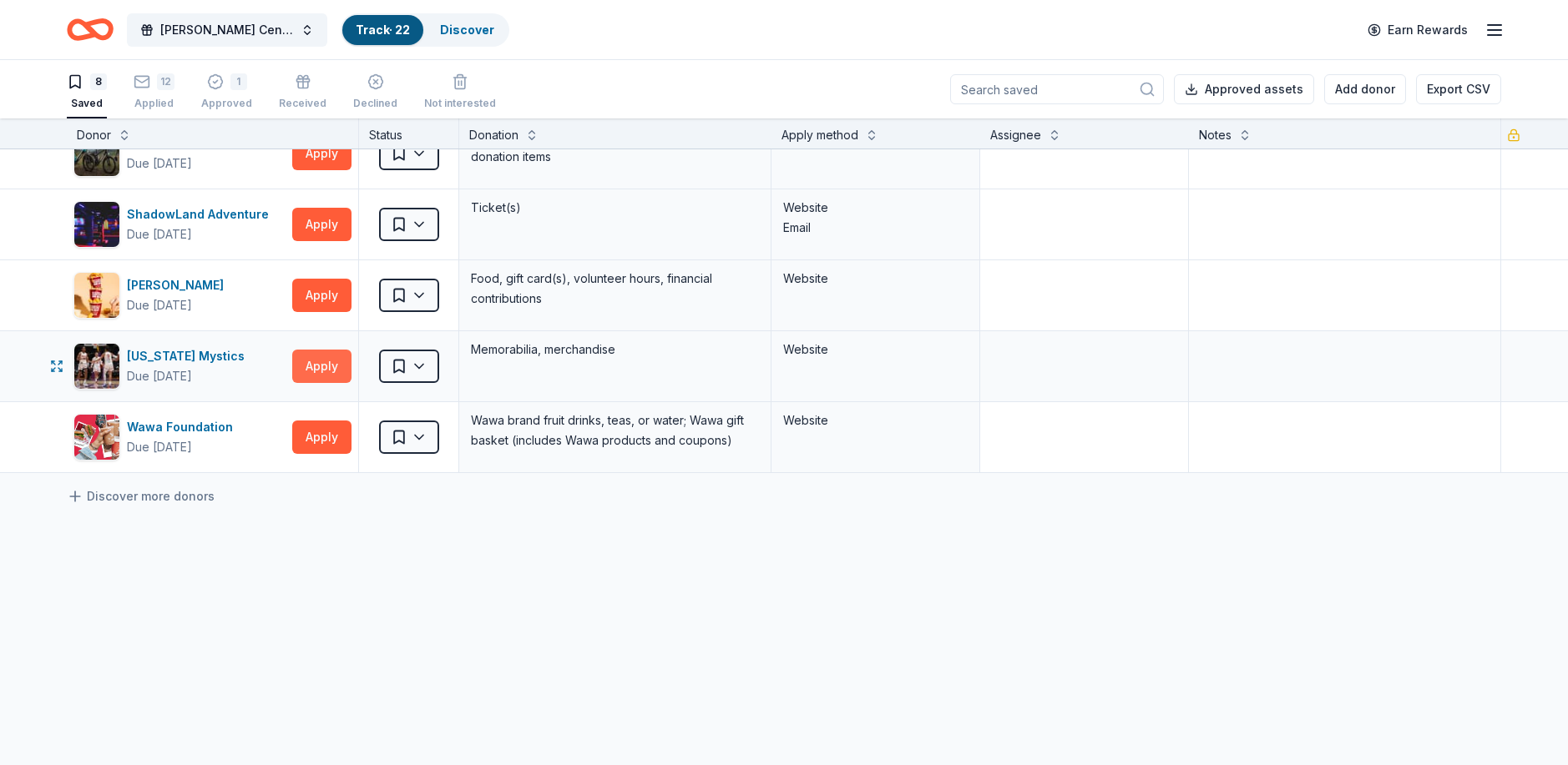
click at [325, 363] on button "Apply" at bounding box center [321, 366] width 59 height 34
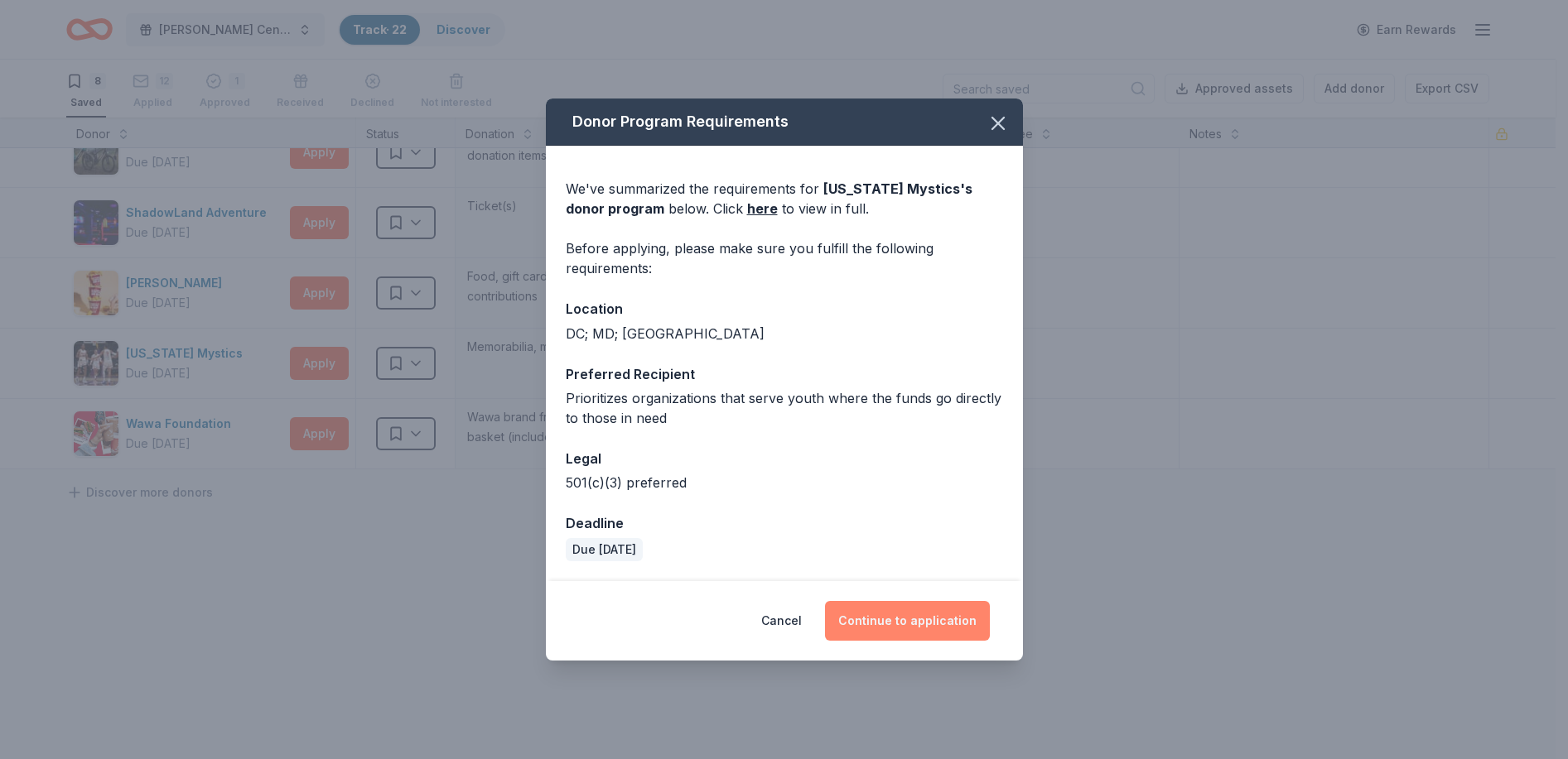
click at [879, 613] on button "Continue to application" at bounding box center [907, 621] width 165 height 40
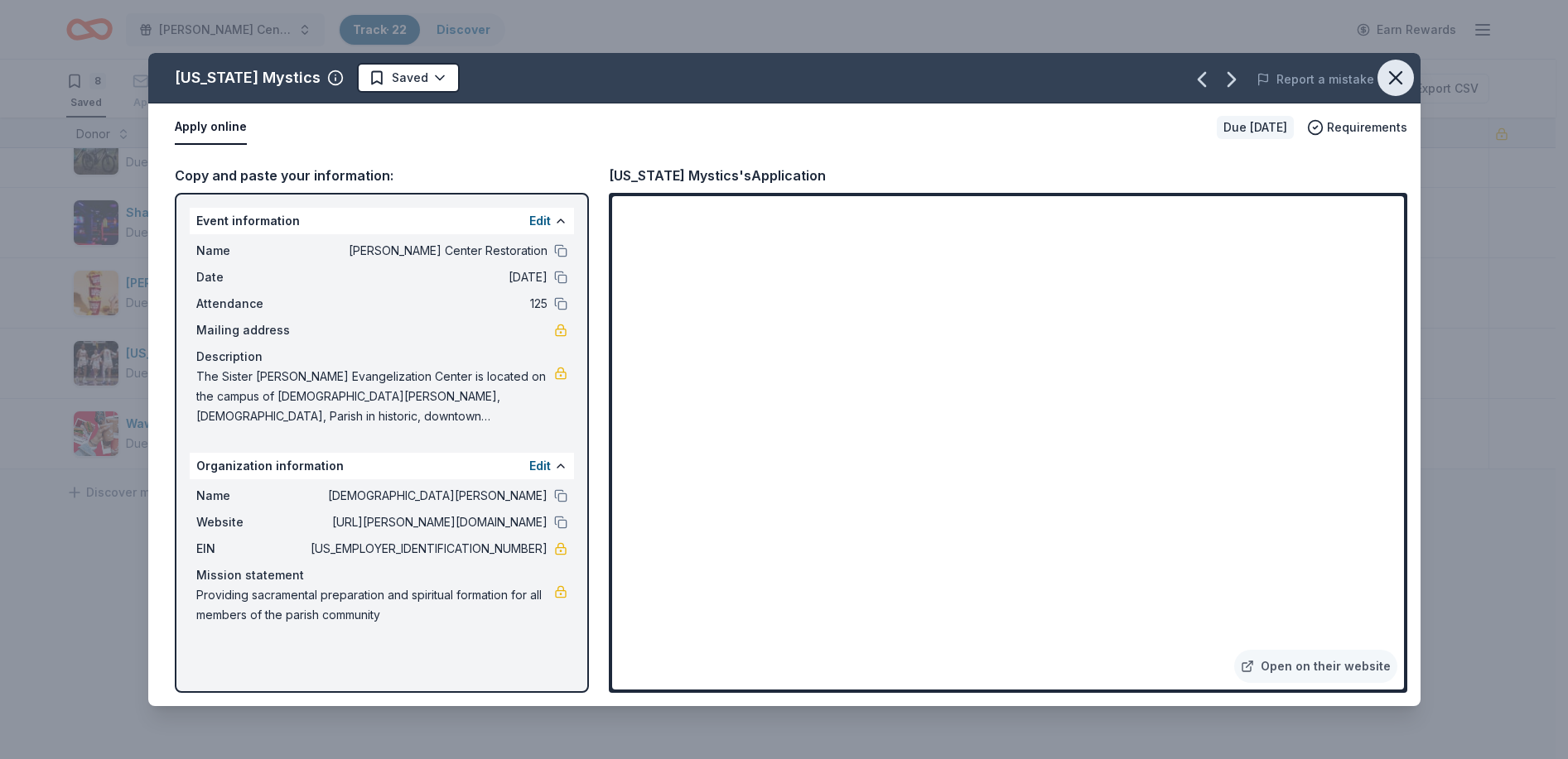
drag, startPoint x: 1388, startPoint y: 77, endPoint x: 1389, endPoint y: 86, distance: 9.1
click at [1388, 77] on icon "button" at bounding box center [1396, 78] width 23 height 23
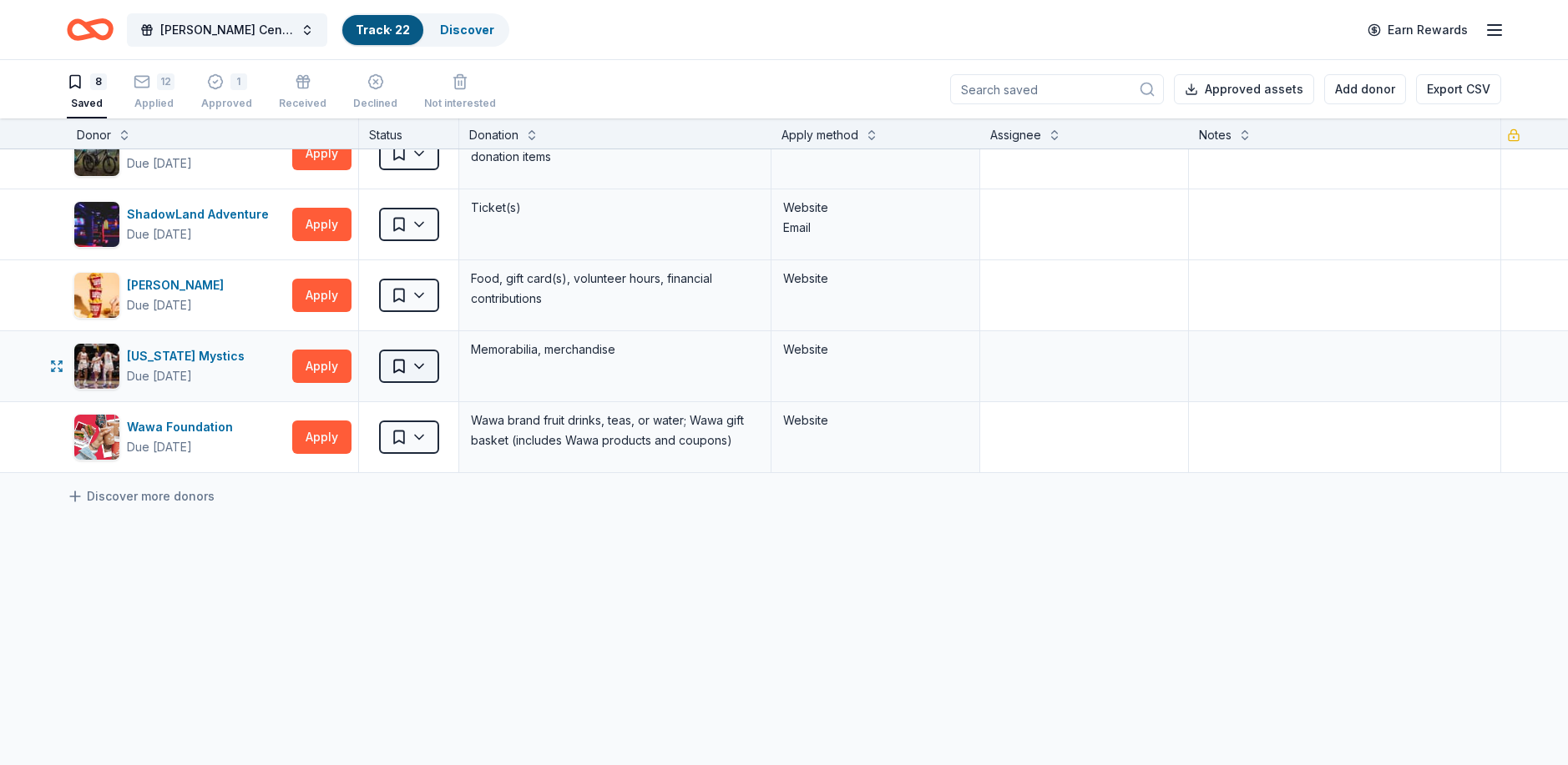
click at [421, 358] on html "[PERSON_NAME] Center Restoration Track · 22 Discover Earn Rewards 8 Saved 12 Ap…" at bounding box center [784, 382] width 1568 height 765
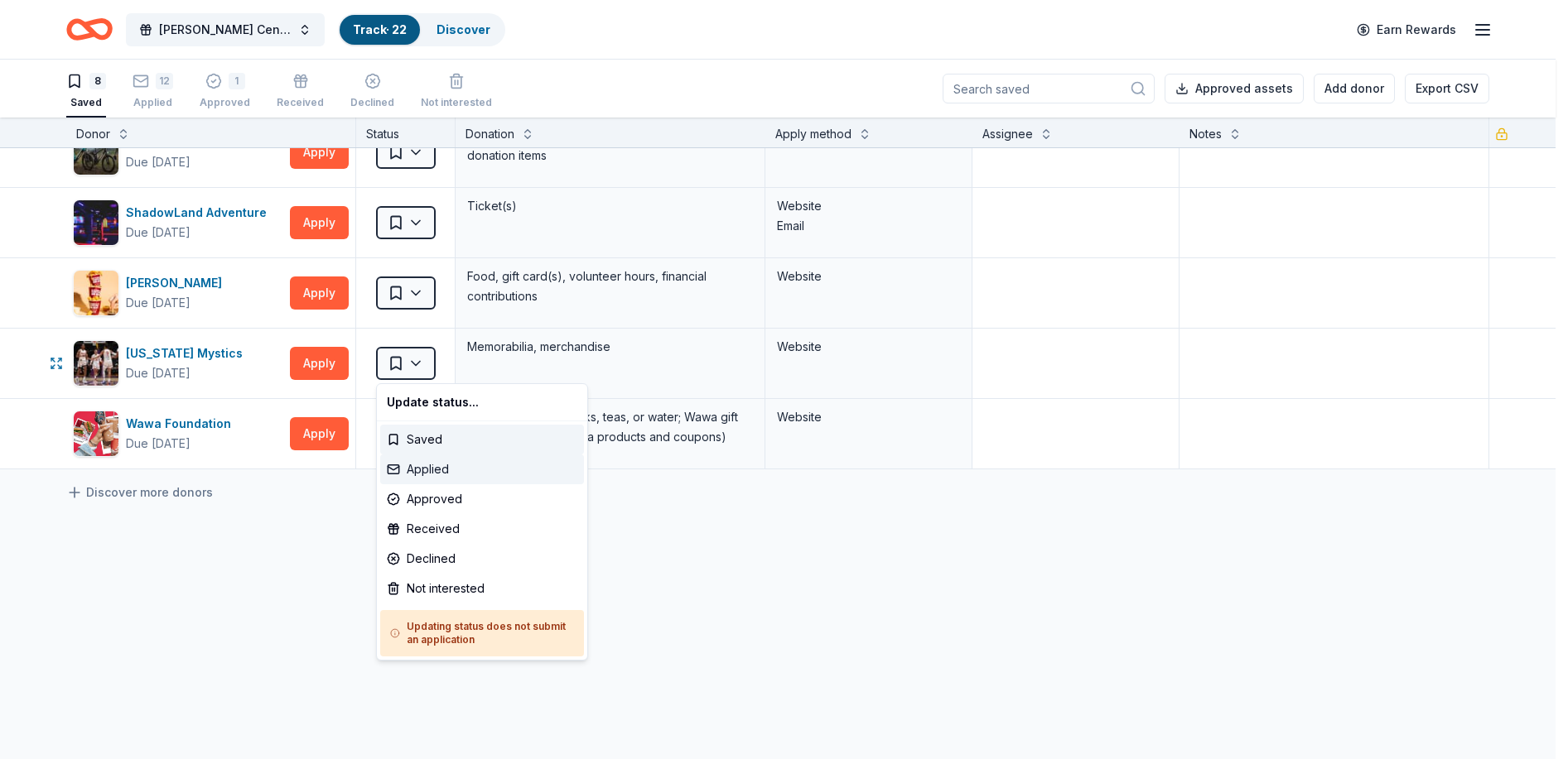
click at [459, 470] on div "Applied" at bounding box center [482, 469] width 204 height 30
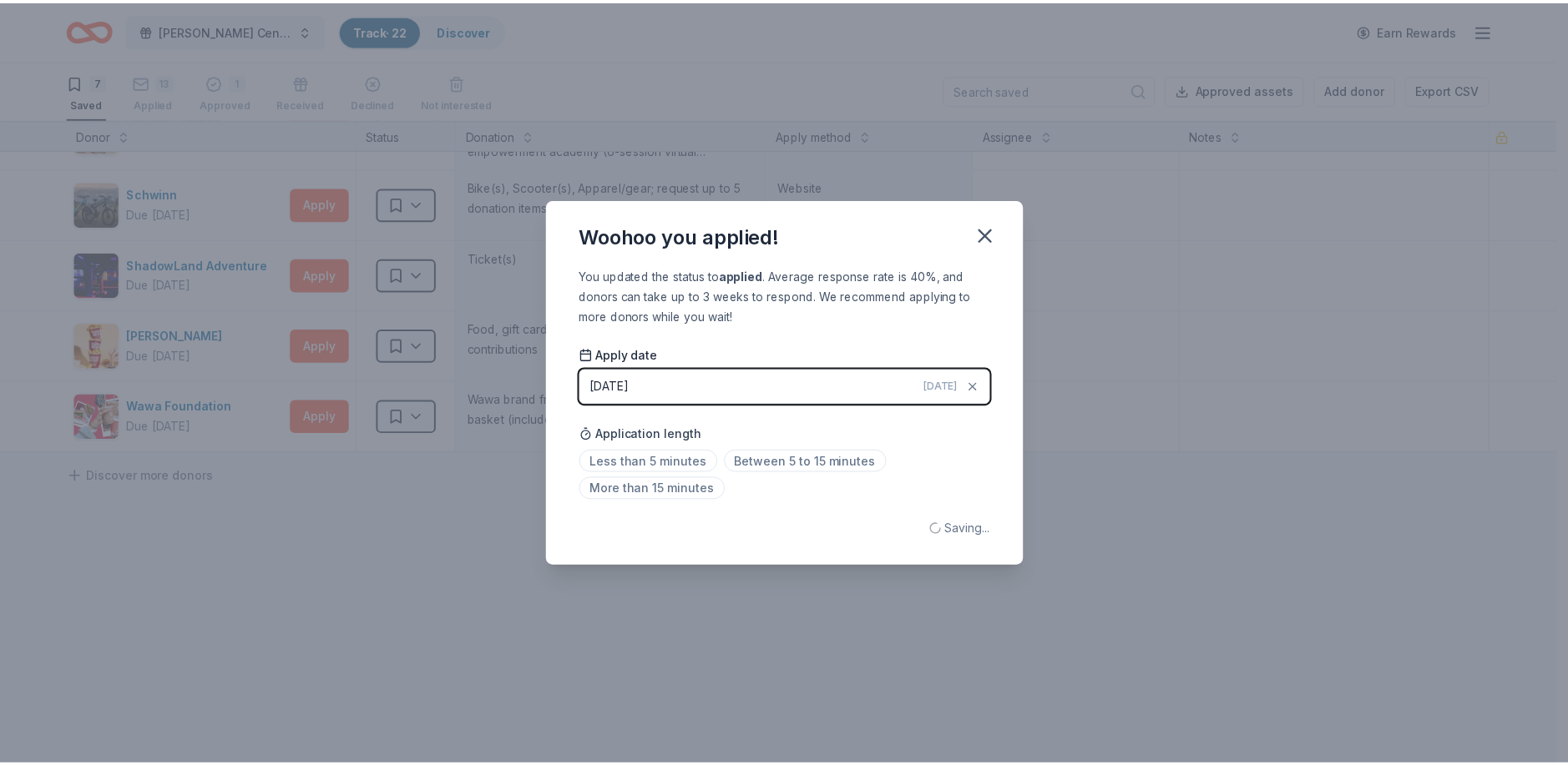
scroll to position [201, 0]
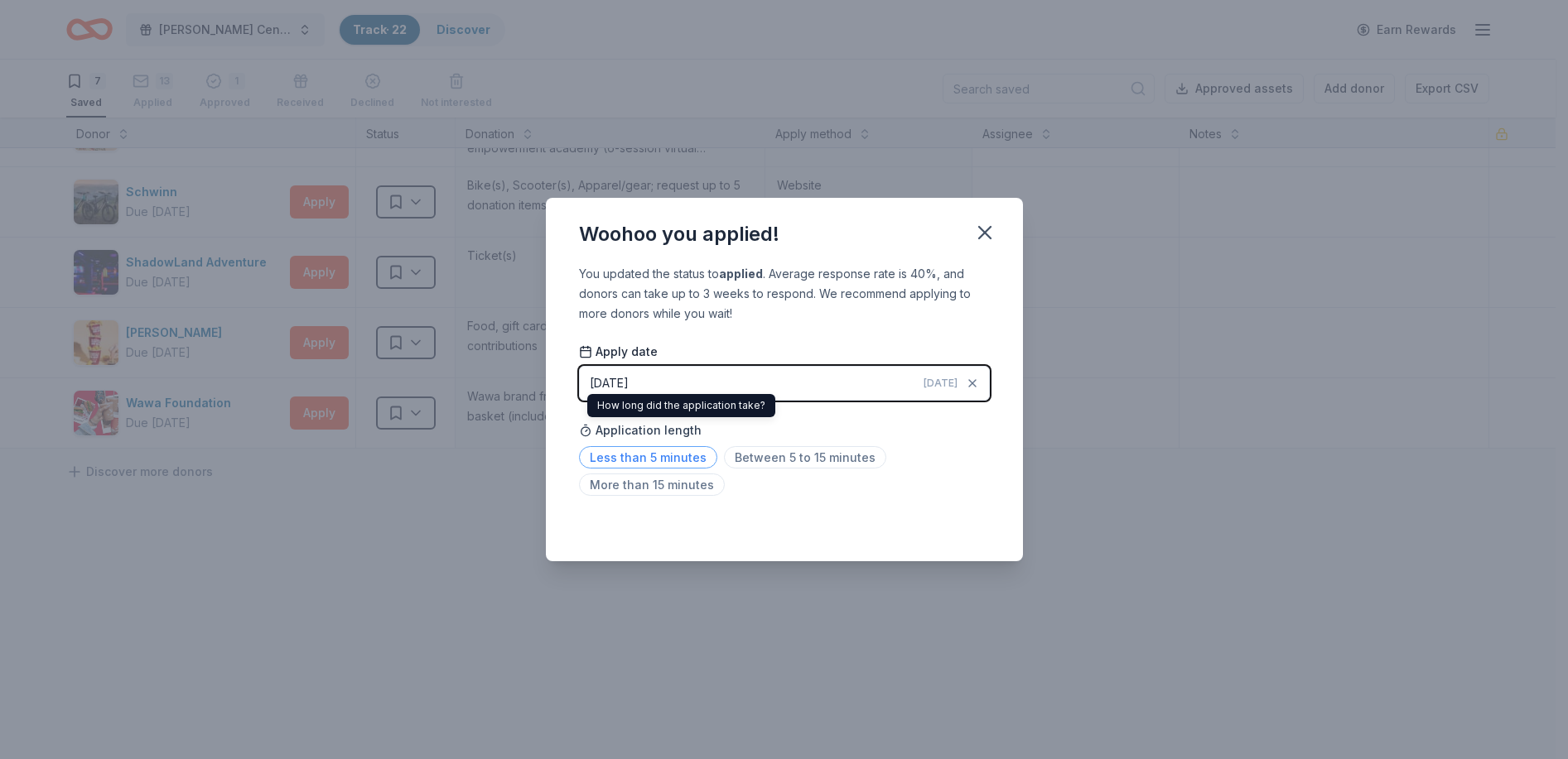
click at [688, 457] on span "Less than 5 minutes" at bounding box center [648, 457] width 138 height 22
click at [982, 229] on icon "button" at bounding box center [984, 233] width 23 height 23
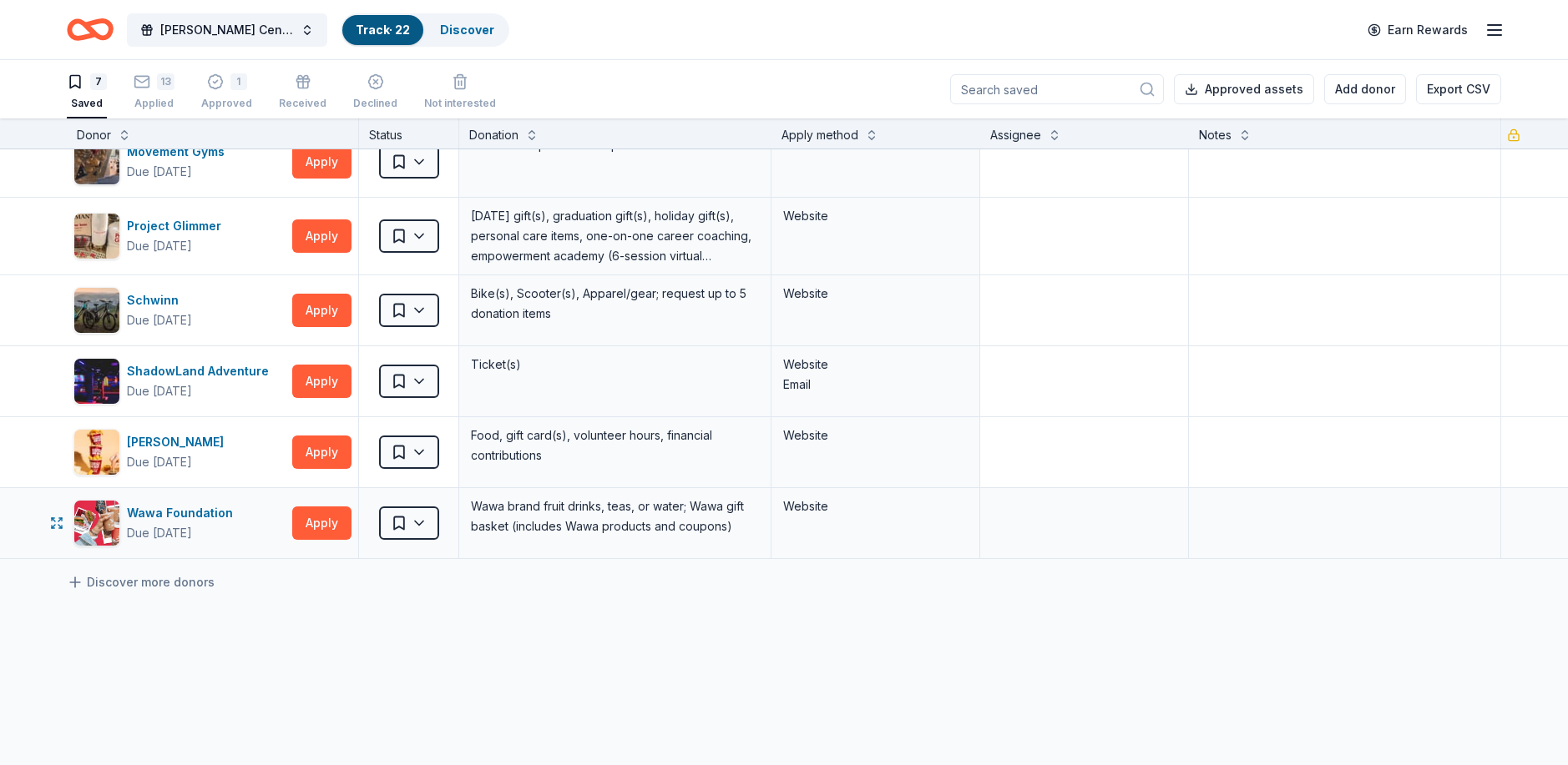
scroll to position [0, 0]
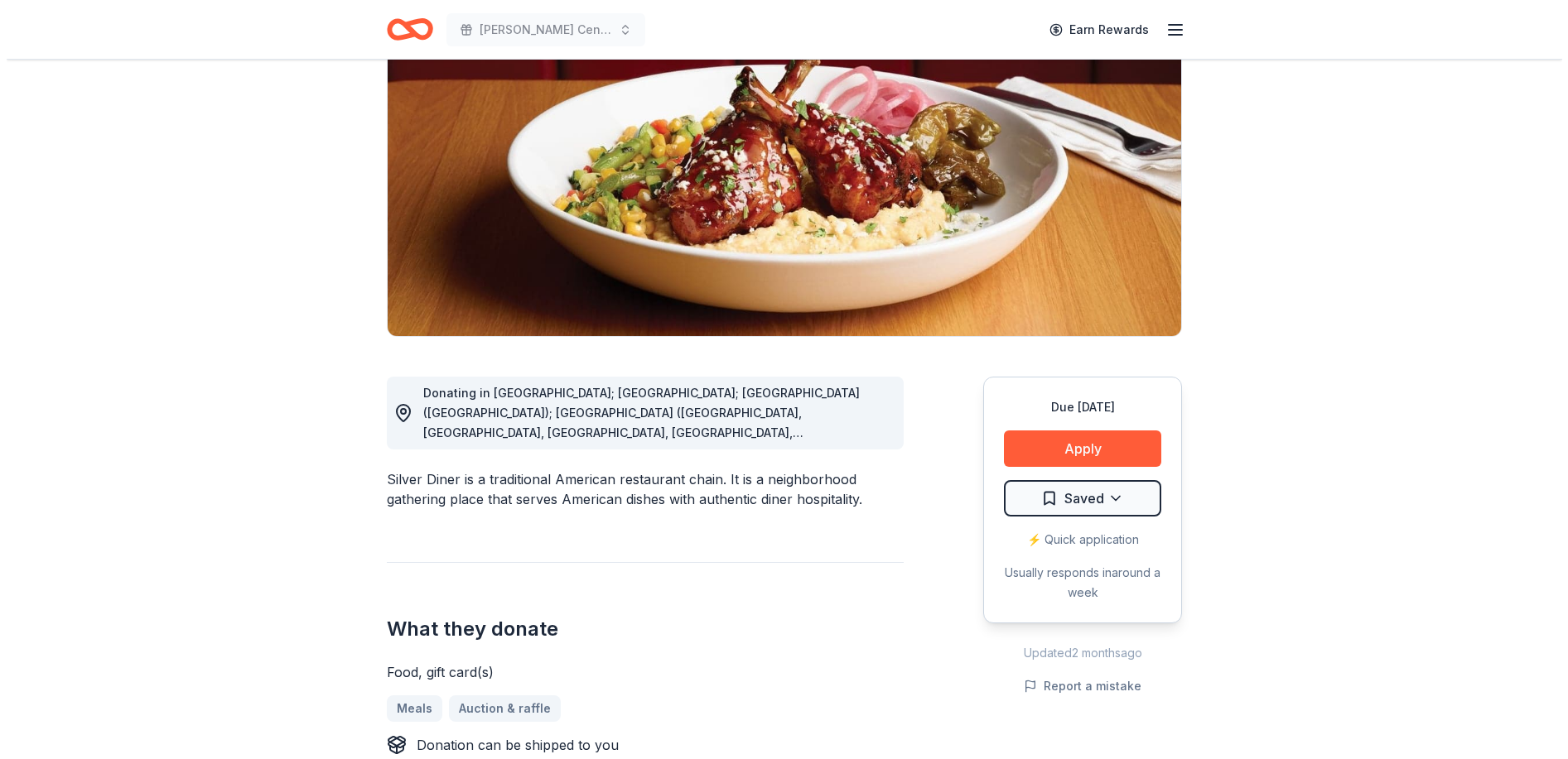
scroll to position [166, 0]
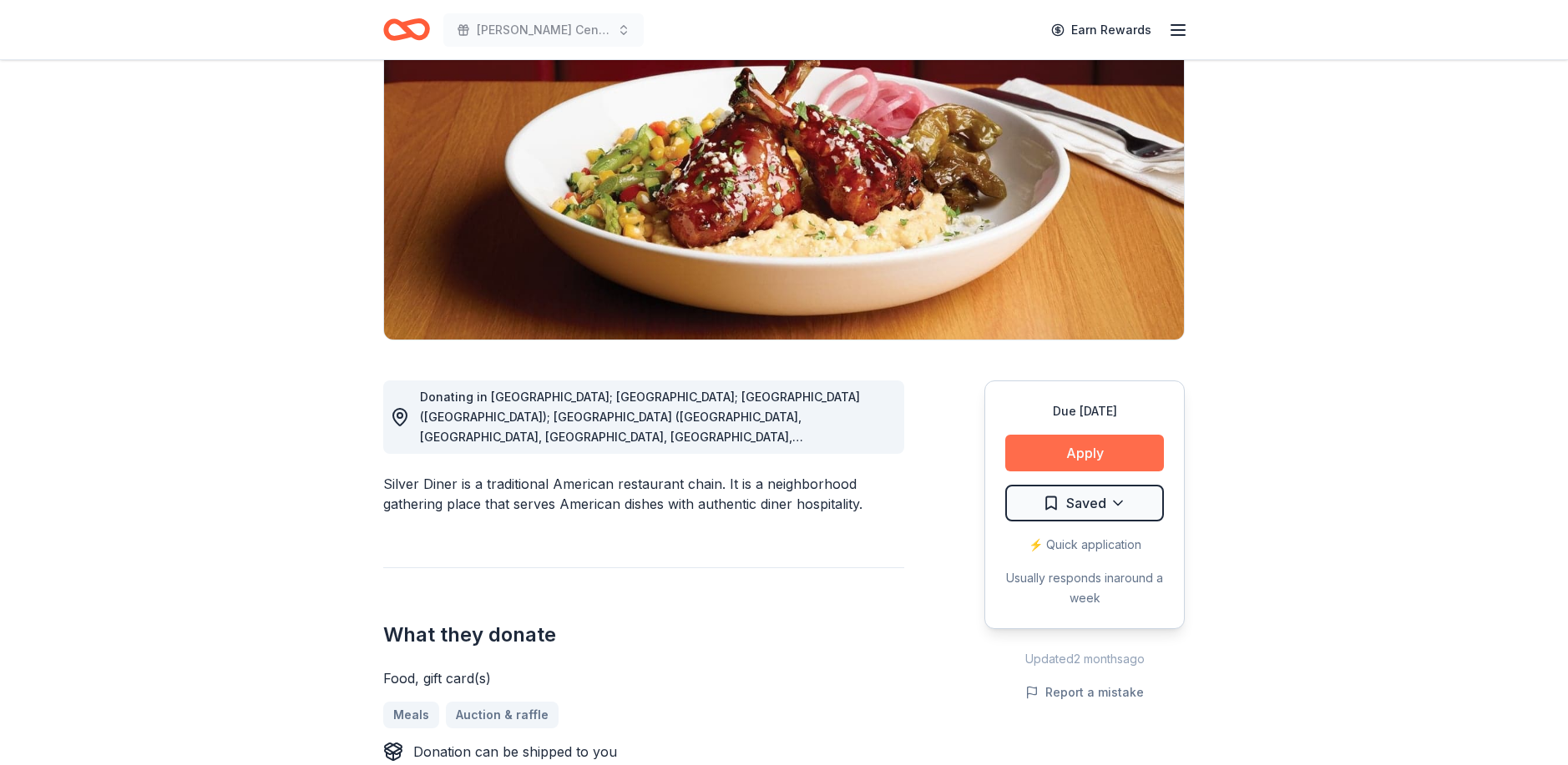
click at [1086, 450] on button "Apply" at bounding box center [1085, 453] width 158 height 37
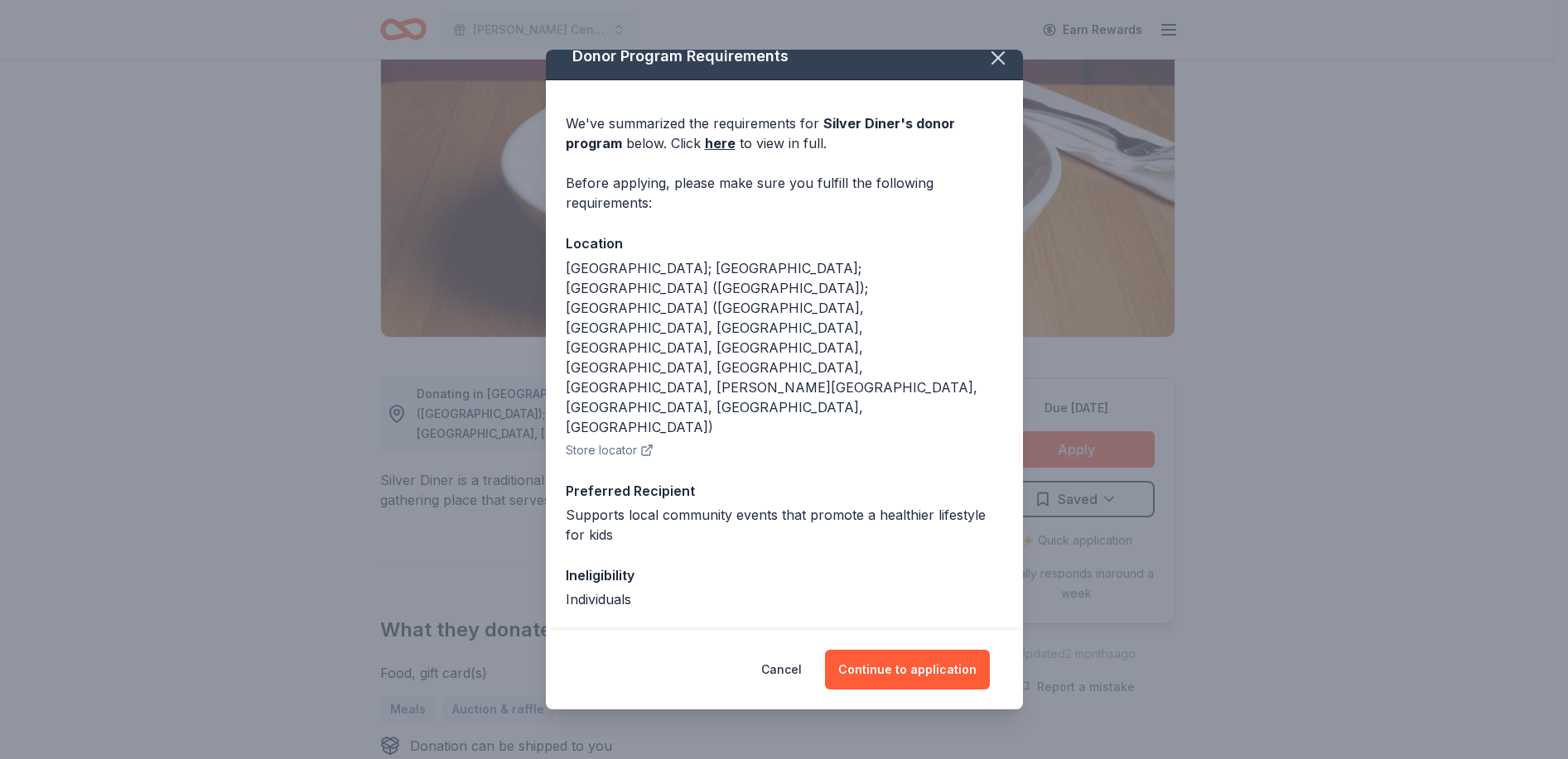
scroll to position [30, 0]
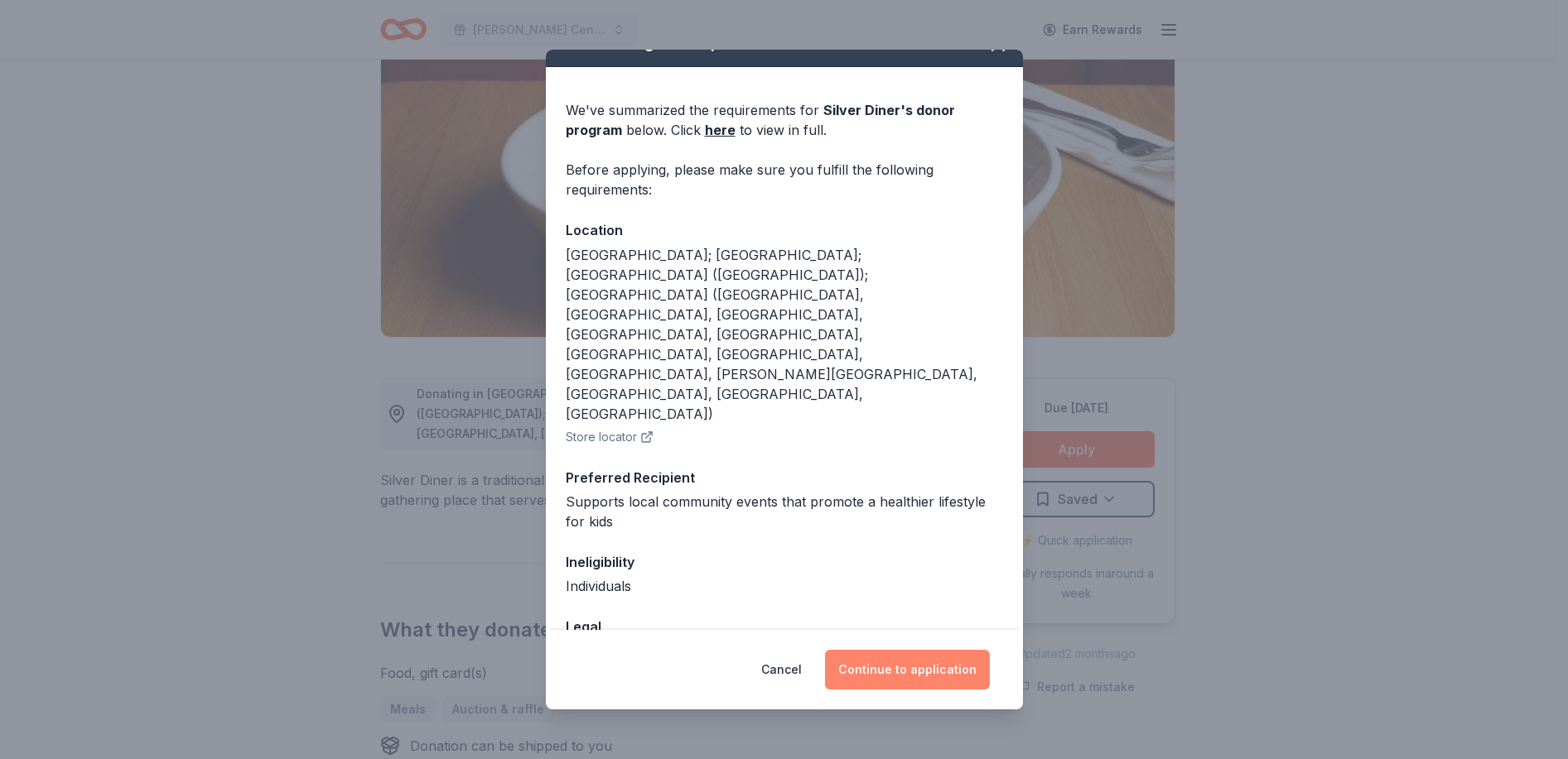
click at [914, 669] on button "Continue to application" at bounding box center [907, 670] width 165 height 40
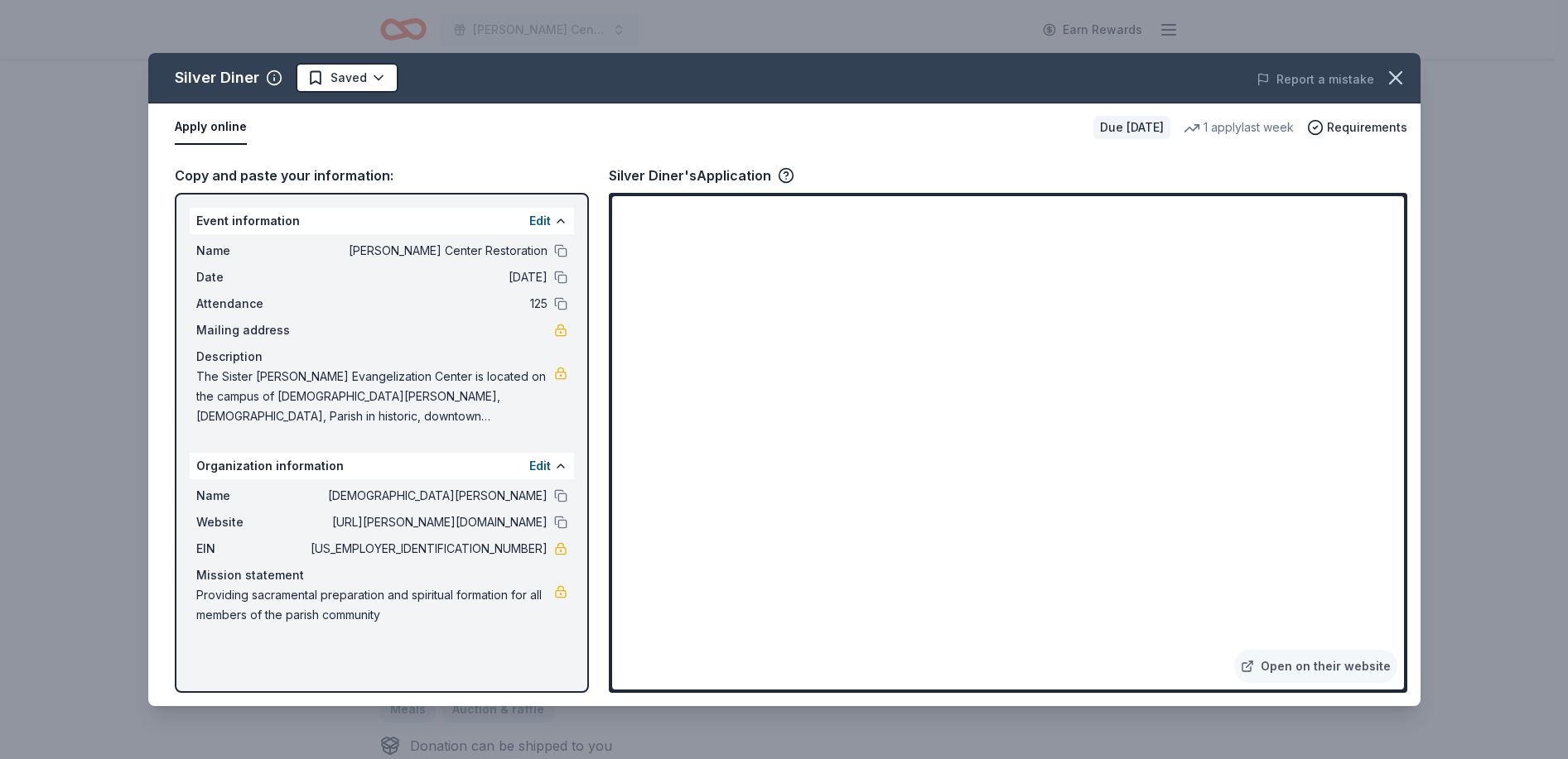
click at [207, 123] on button "Apply online" at bounding box center [211, 127] width 72 height 34
click at [206, 133] on button "Apply online" at bounding box center [211, 127] width 72 height 34
click at [216, 124] on button "Apply online" at bounding box center [211, 127] width 72 height 34
click at [203, 125] on button "Apply online" at bounding box center [211, 127] width 72 height 34
drag, startPoint x: 348, startPoint y: 173, endPoint x: 370, endPoint y: 172, distance: 22.0
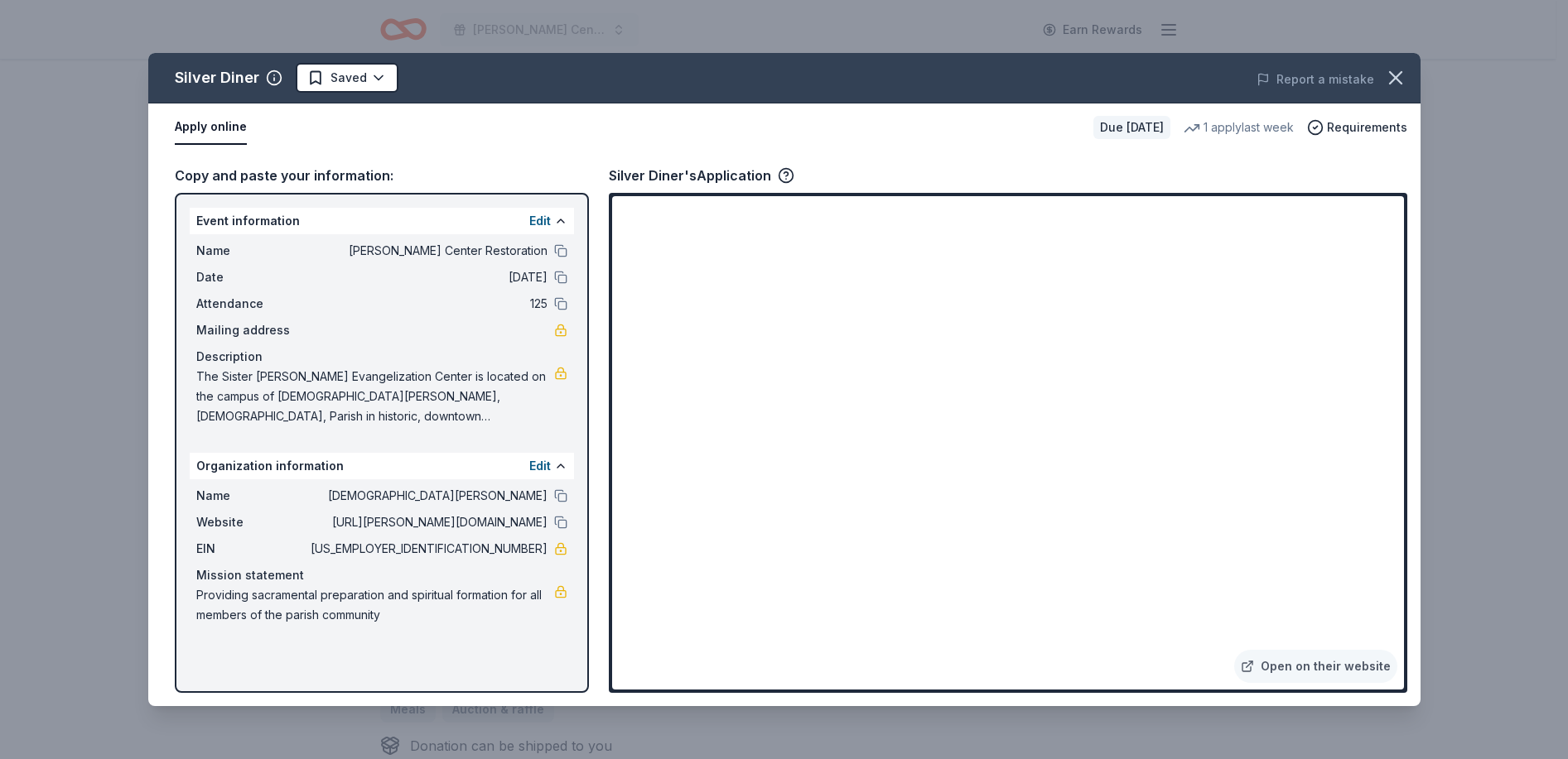
click at [347, 172] on div "Copy and paste your information:" at bounding box center [382, 175] width 414 height 21
click at [554, 218] on button at bounding box center [561, 221] width 13 height 13
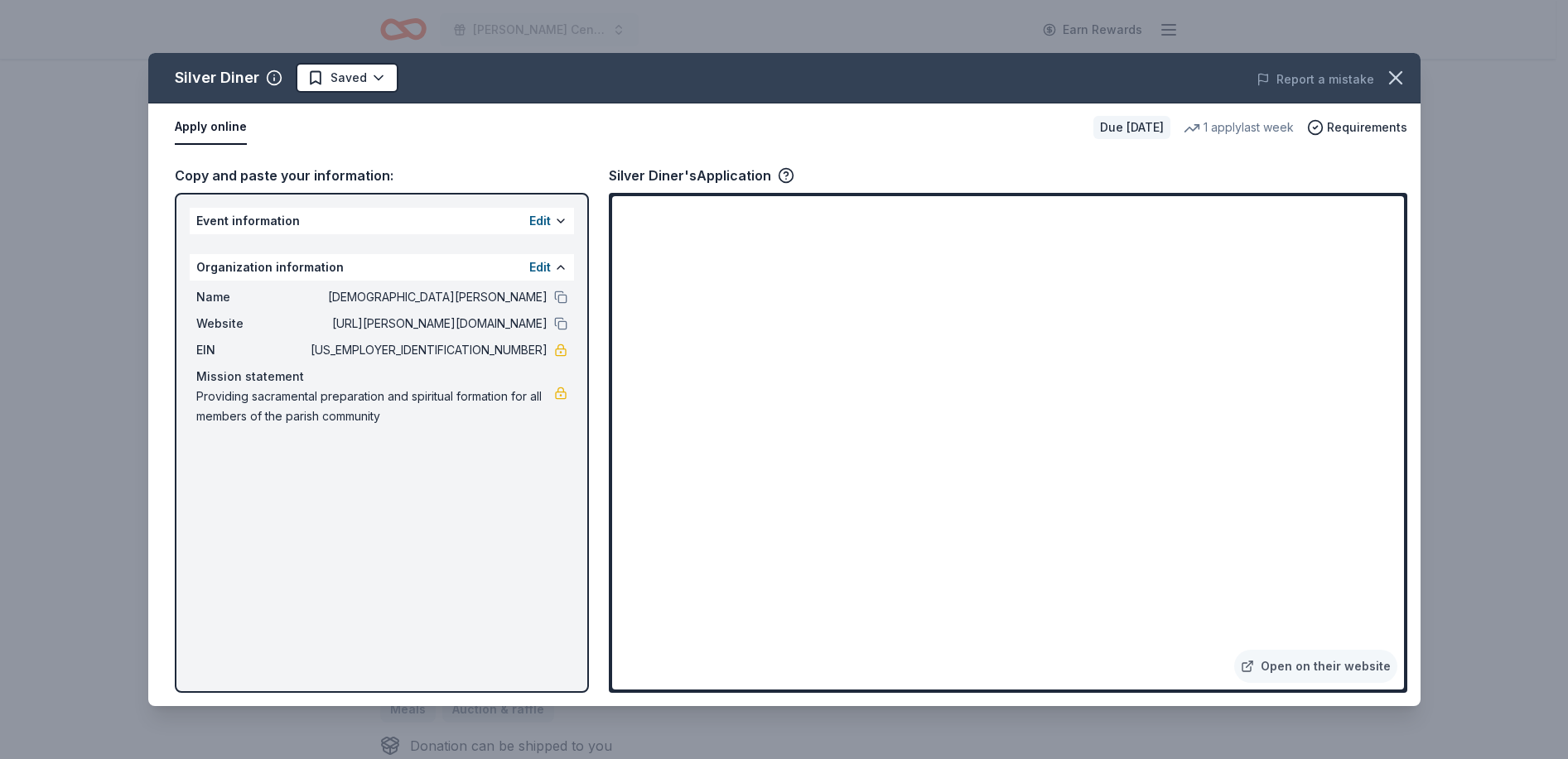
click at [552, 218] on div "Edit" at bounding box center [549, 221] width 38 height 20
click at [556, 264] on button at bounding box center [561, 268] width 13 height 13
